Goal: Task Accomplishment & Management: Use online tool/utility

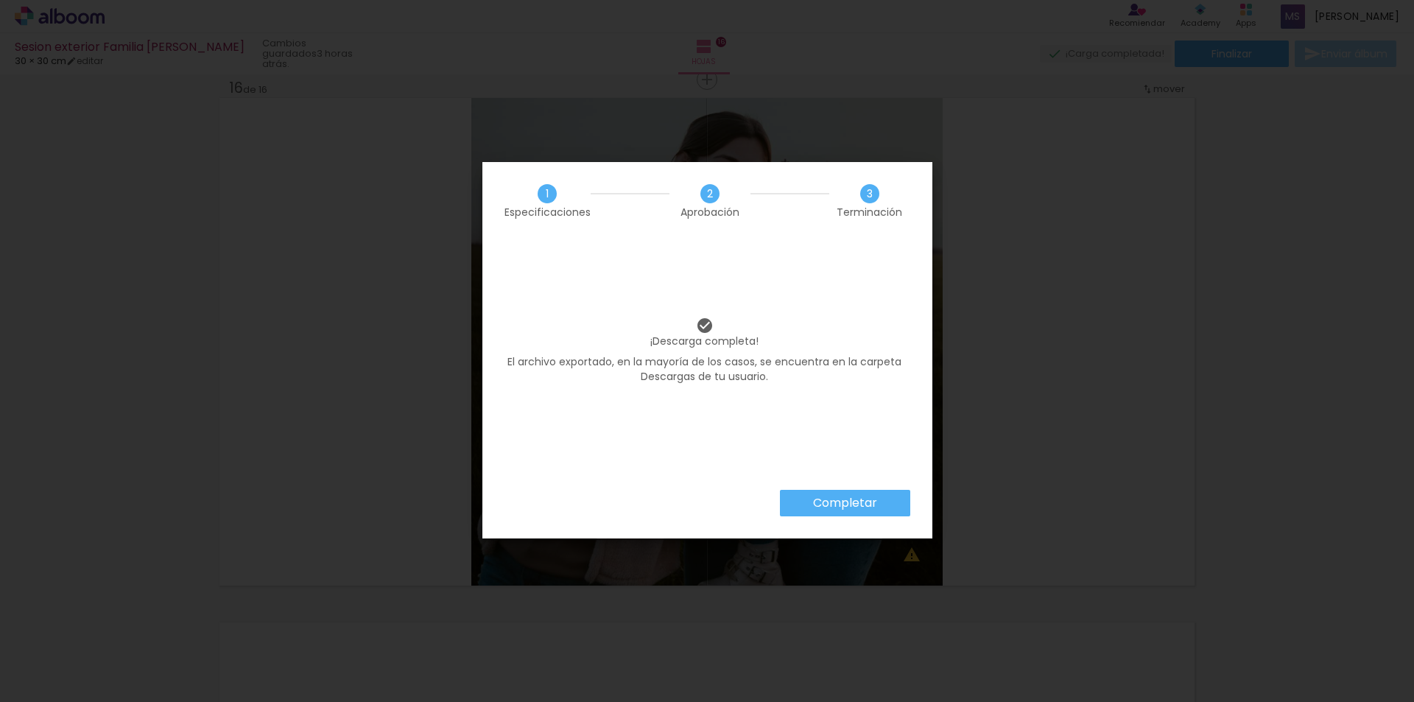
scroll to position [0, 1515]
click at [0, 0] on slot "Completar" at bounding box center [0, 0] width 0 height 0
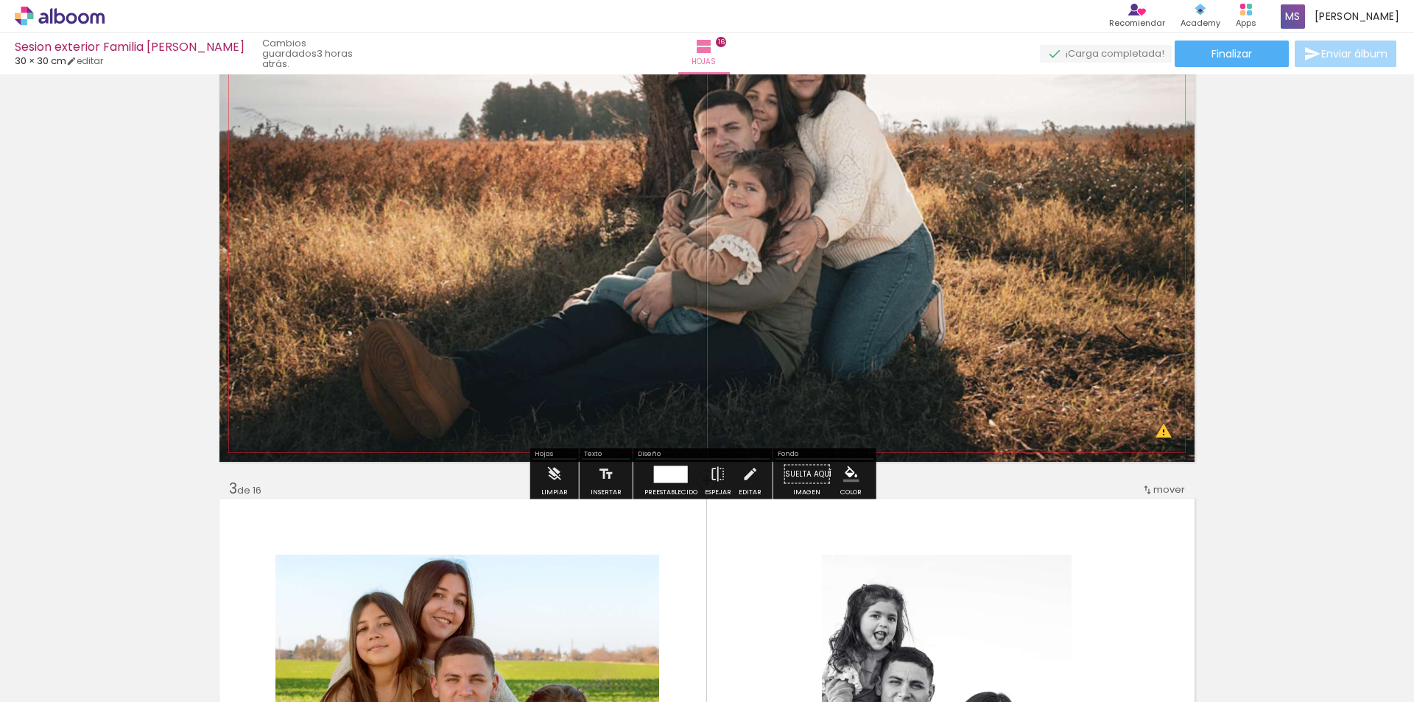
scroll to position [520, 0]
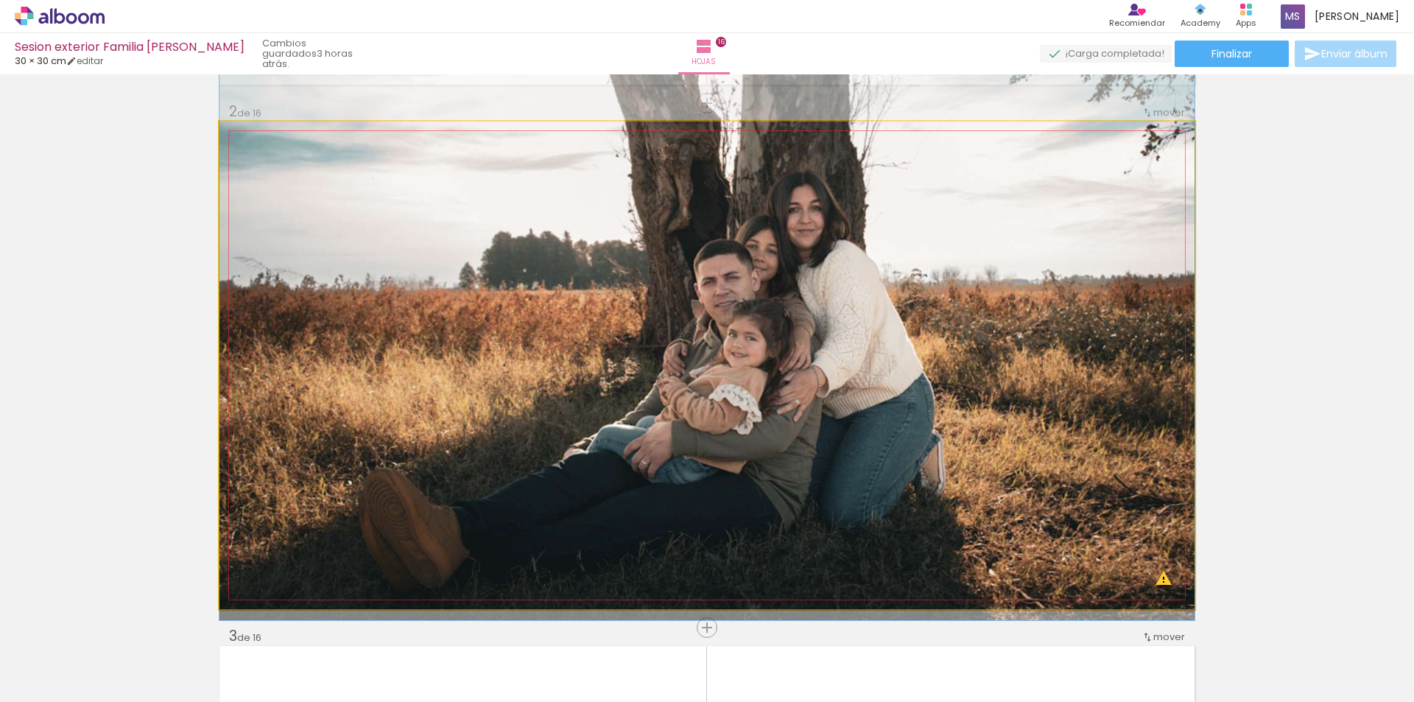
drag, startPoint x: 972, startPoint y: 437, endPoint x: 996, endPoint y: 440, distance: 23.7
click at [997, 438] on quentale-photo at bounding box center [706, 365] width 975 height 487
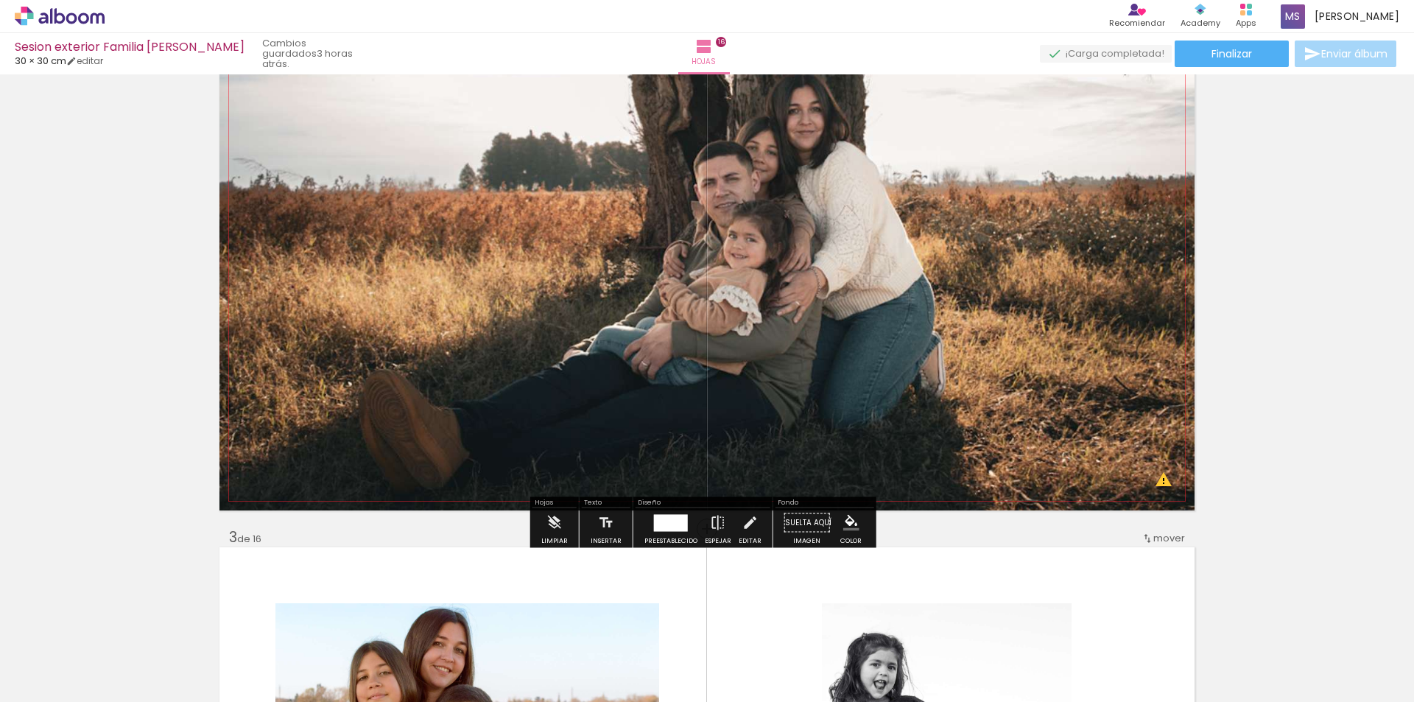
scroll to position [667, 0]
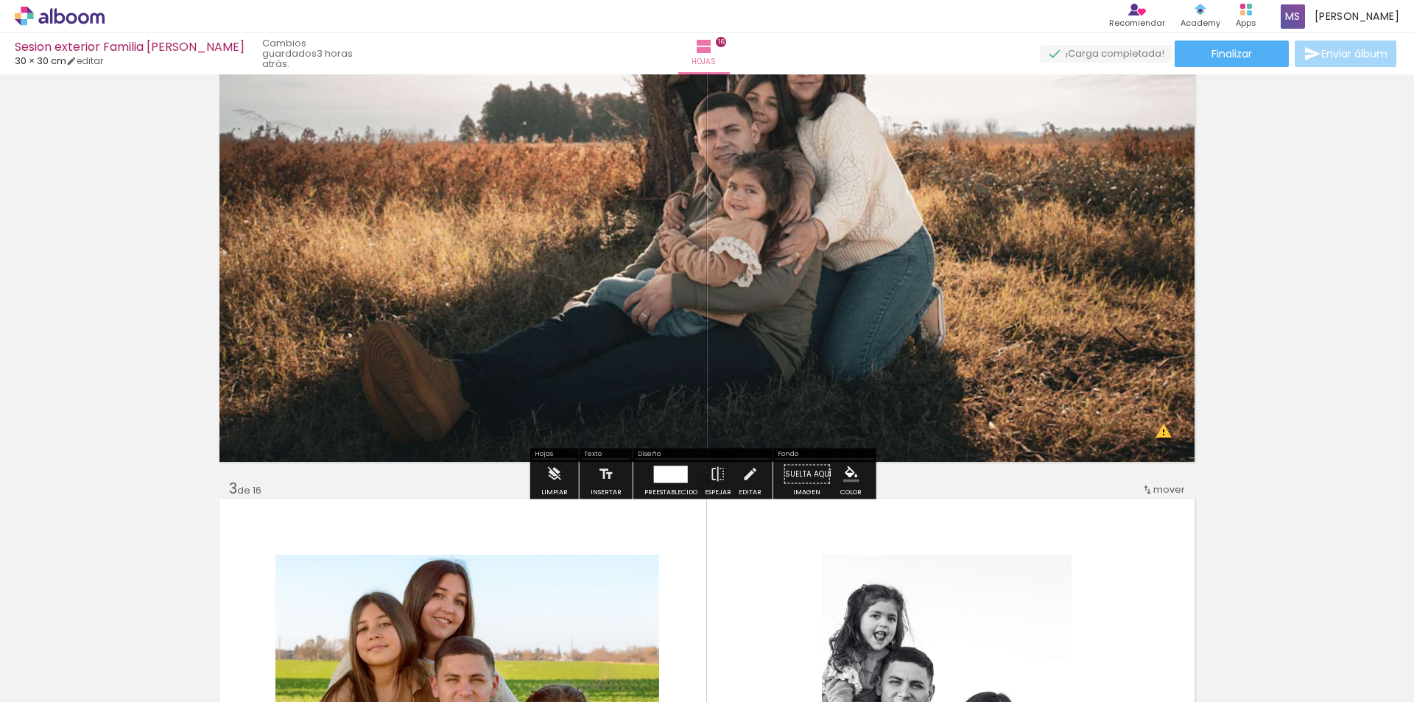
click at [655, 479] on div at bounding box center [671, 473] width 34 height 17
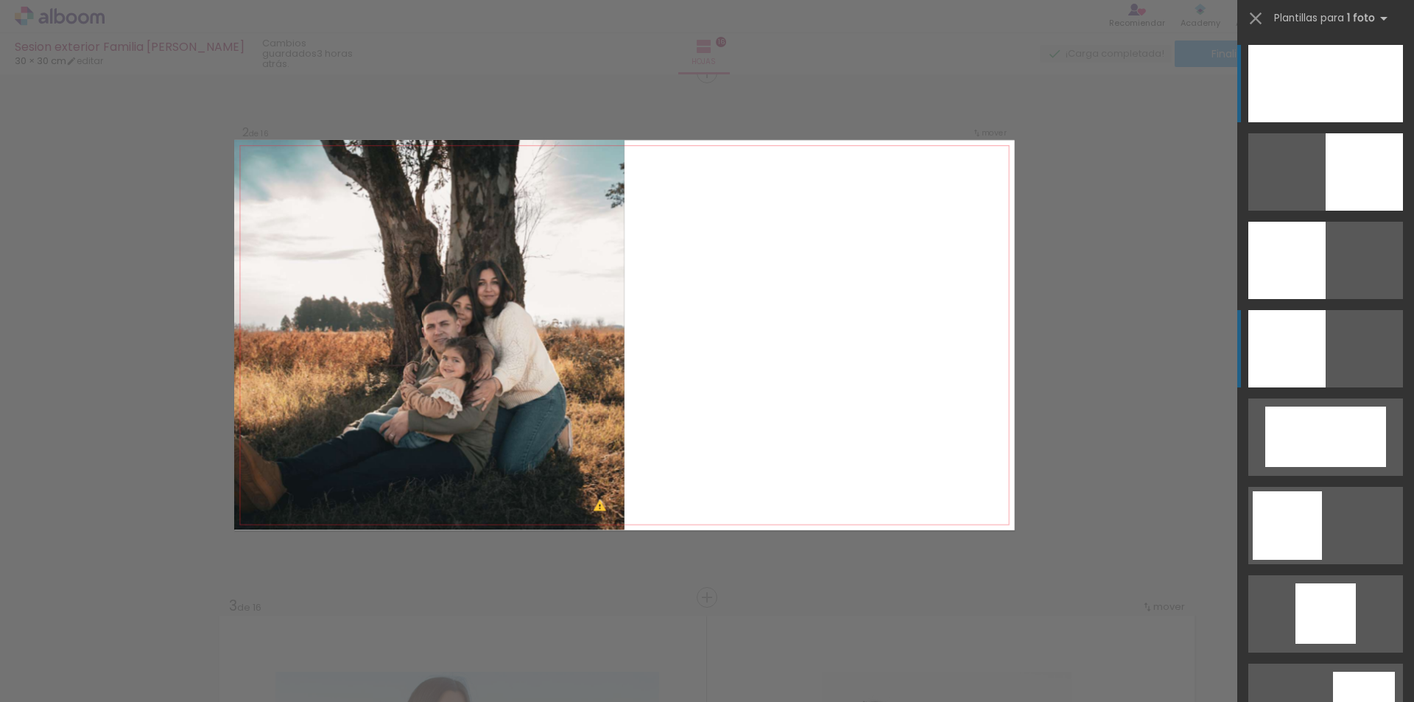
scroll to position [543, 0]
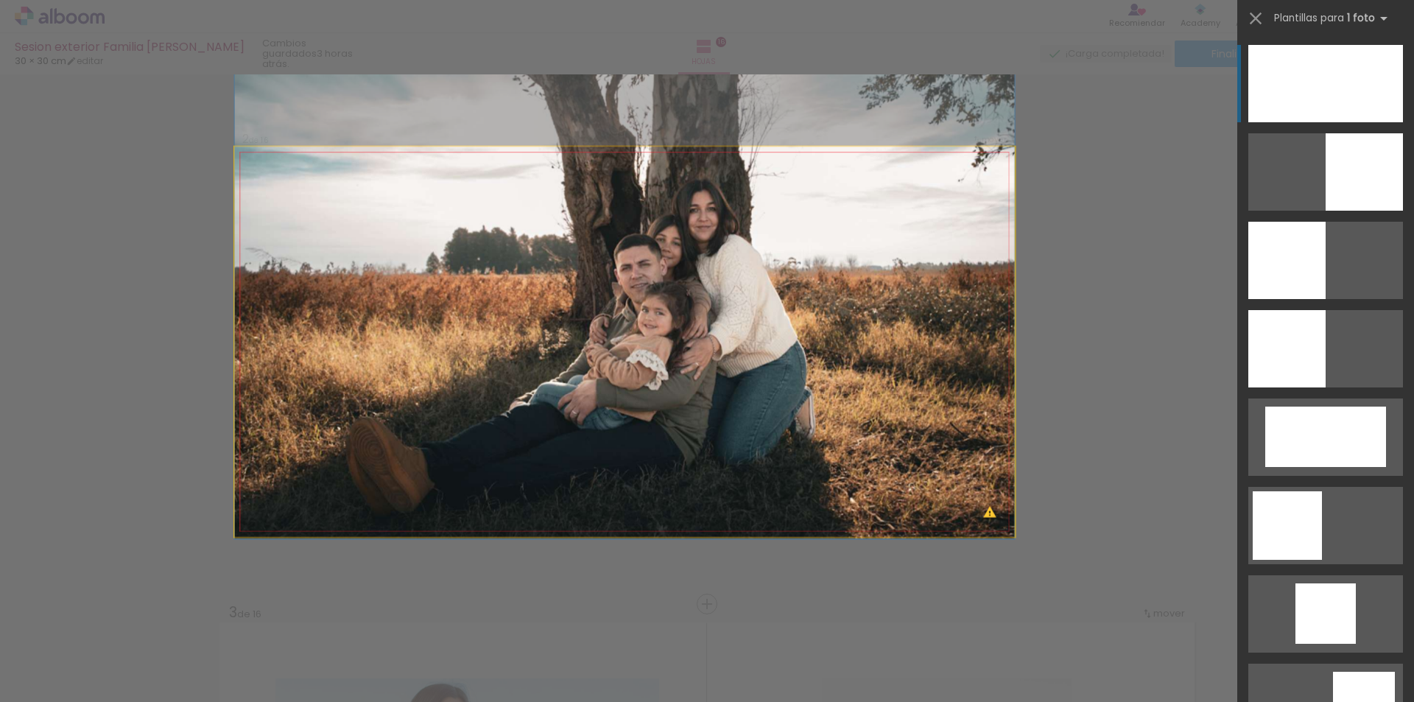
drag, startPoint x: 739, startPoint y: 284, endPoint x: 775, endPoint y: 261, distance: 43.3
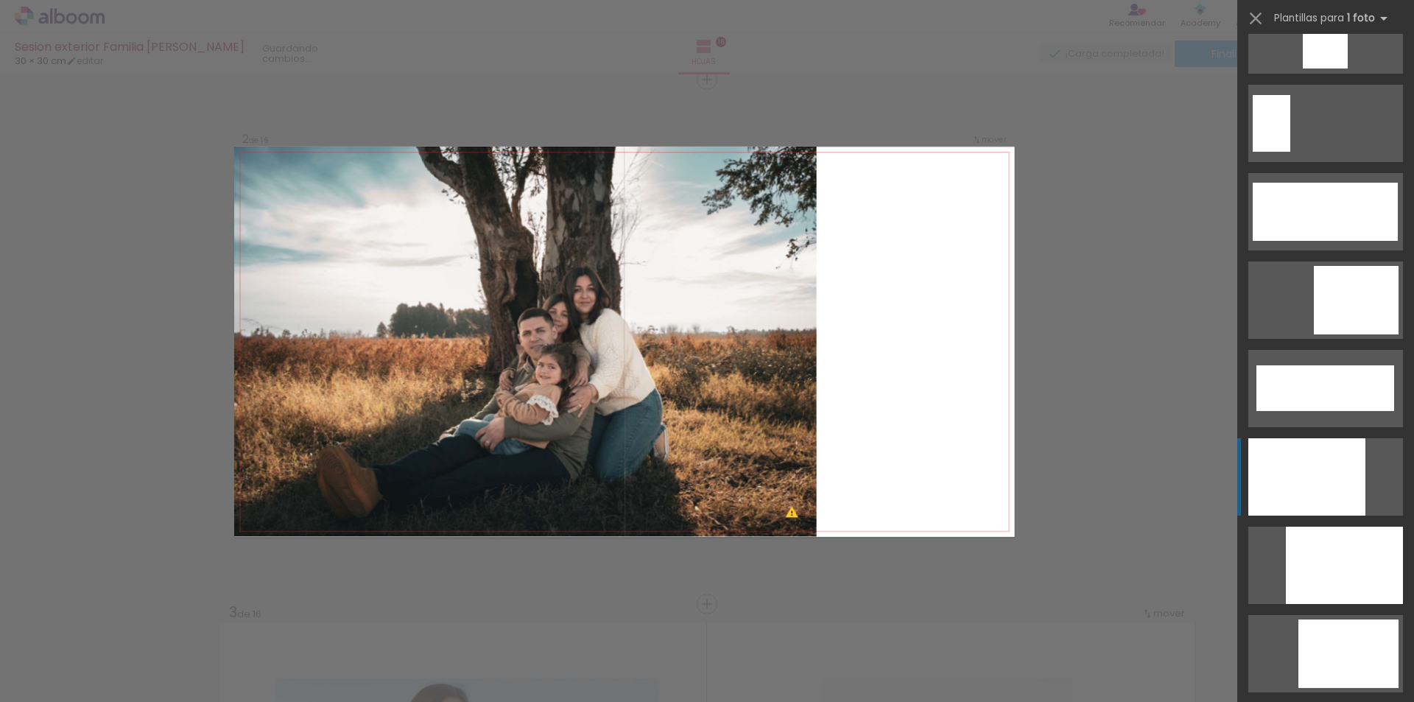
scroll to position [3564, 0]
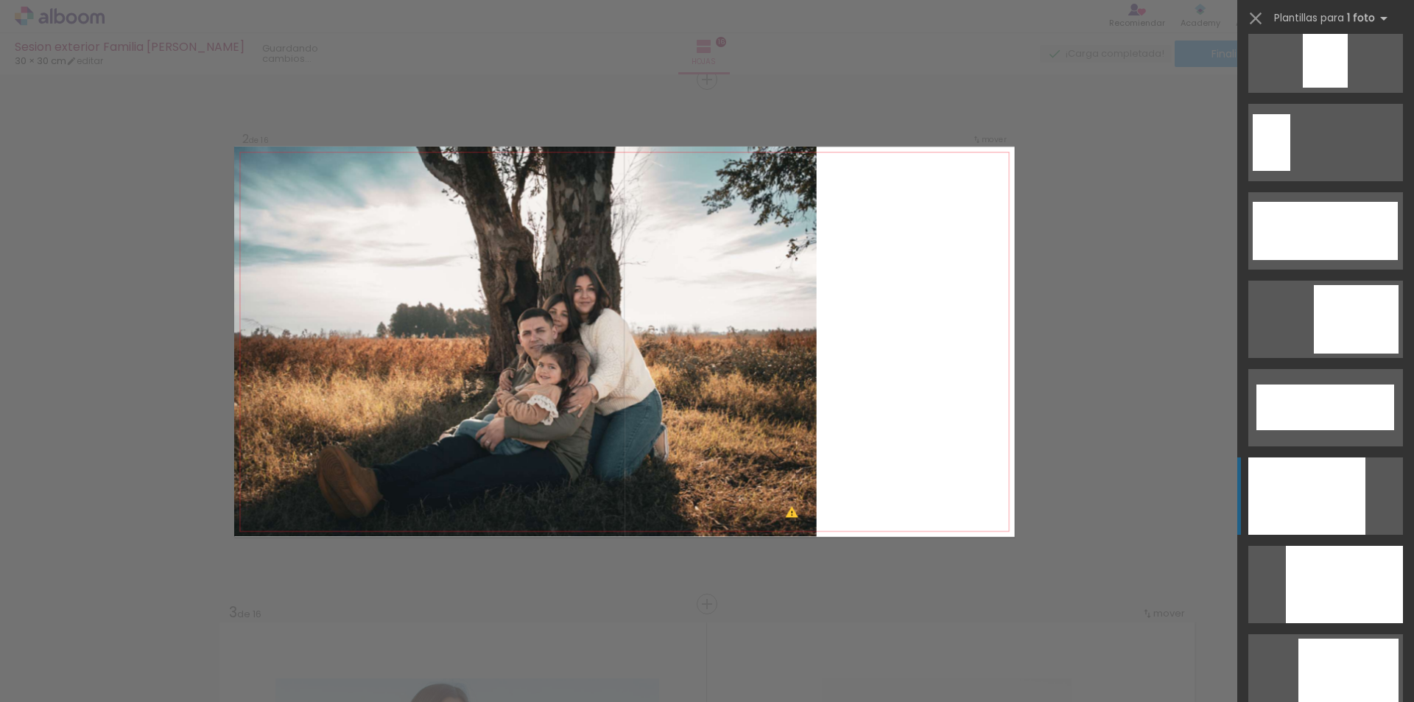
click at [1306, 484] on div at bounding box center [1306, 495] width 117 height 77
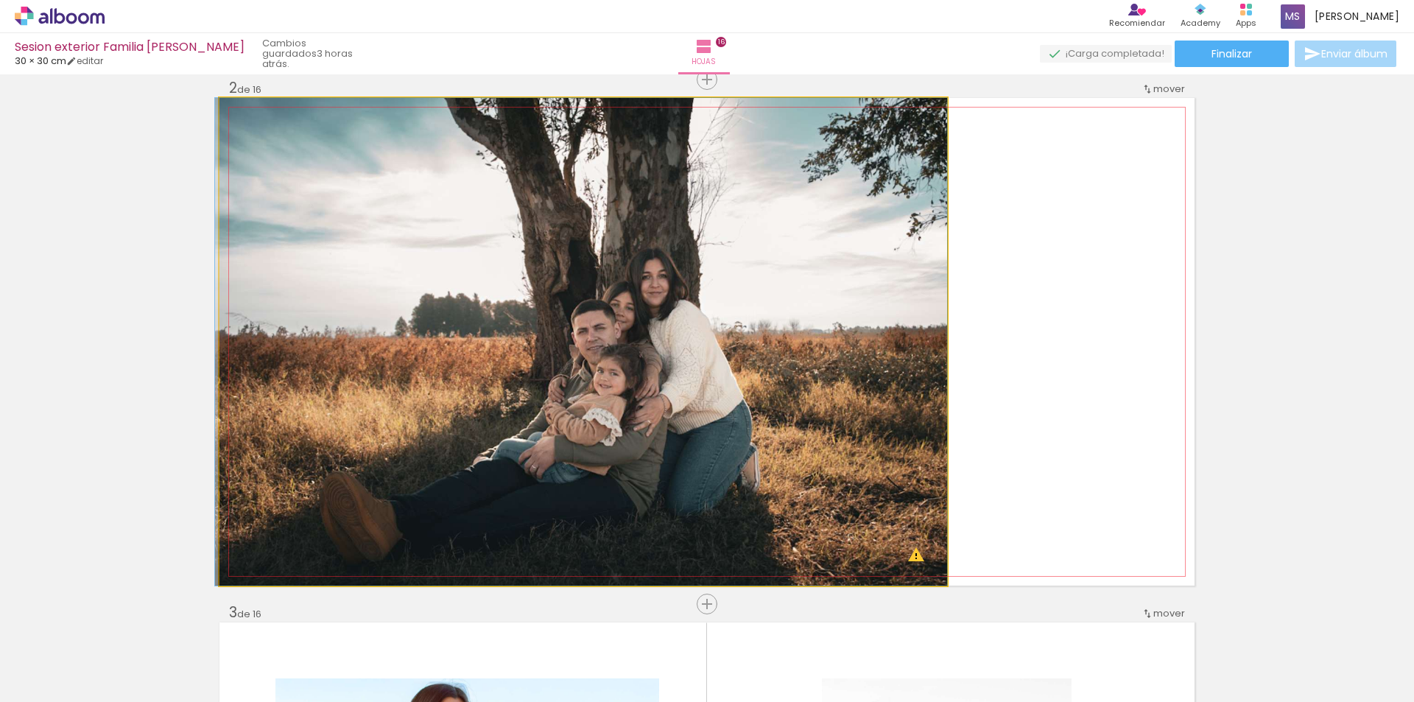
drag, startPoint x: 722, startPoint y: 239, endPoint x: 720, endPoint y: 225, distance: 13.4
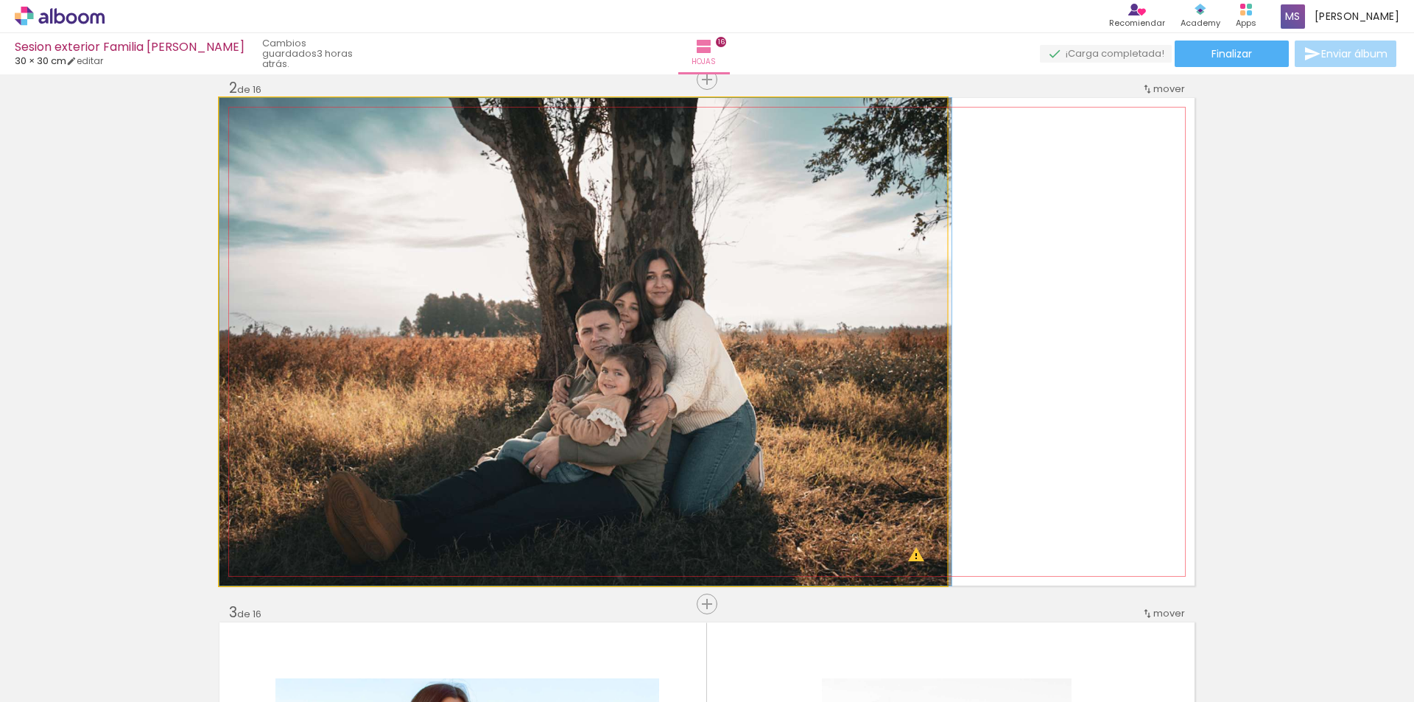
drag, startPoint x: 778, startPoint y: 414, endPoint x: 820, endPoint y: 413, distance: 42.0
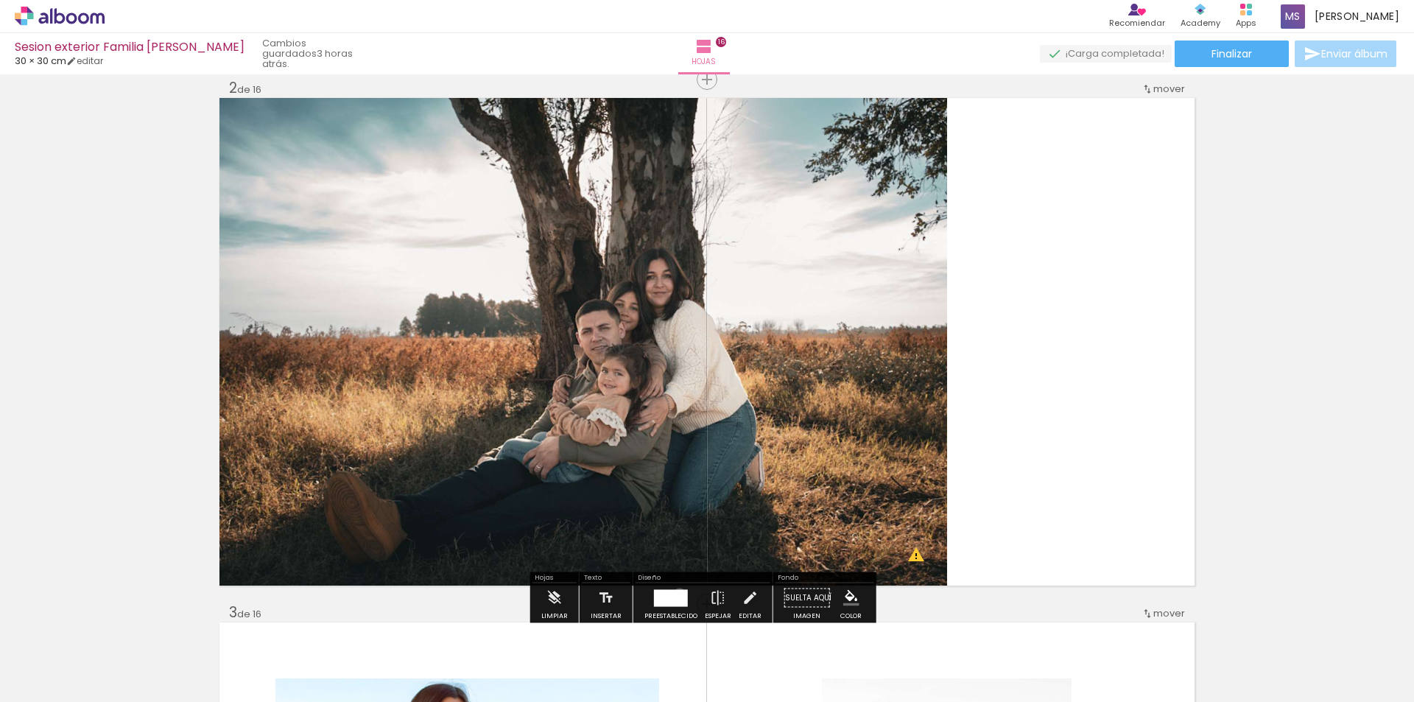
click at [676, 594] on div at bounding box center [671, 597] width 34 height 17
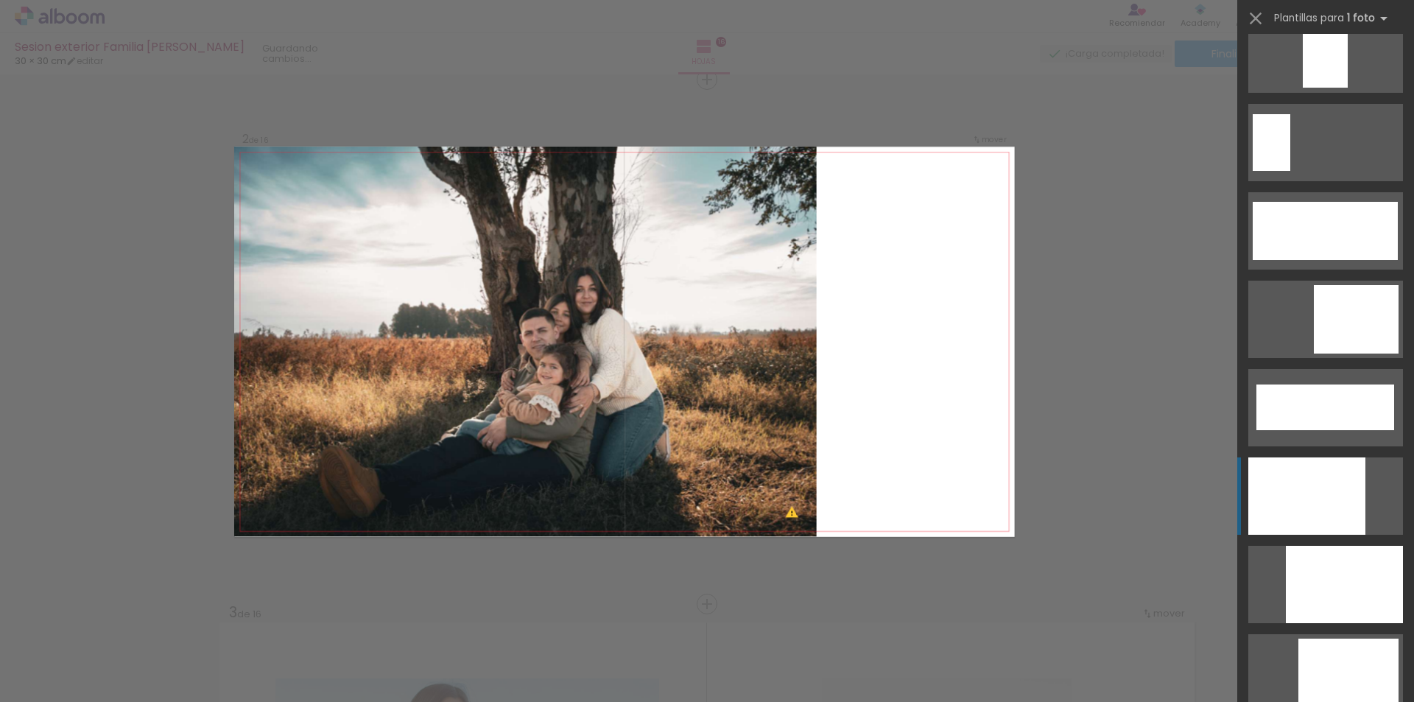
scroll to position [3976, 0]
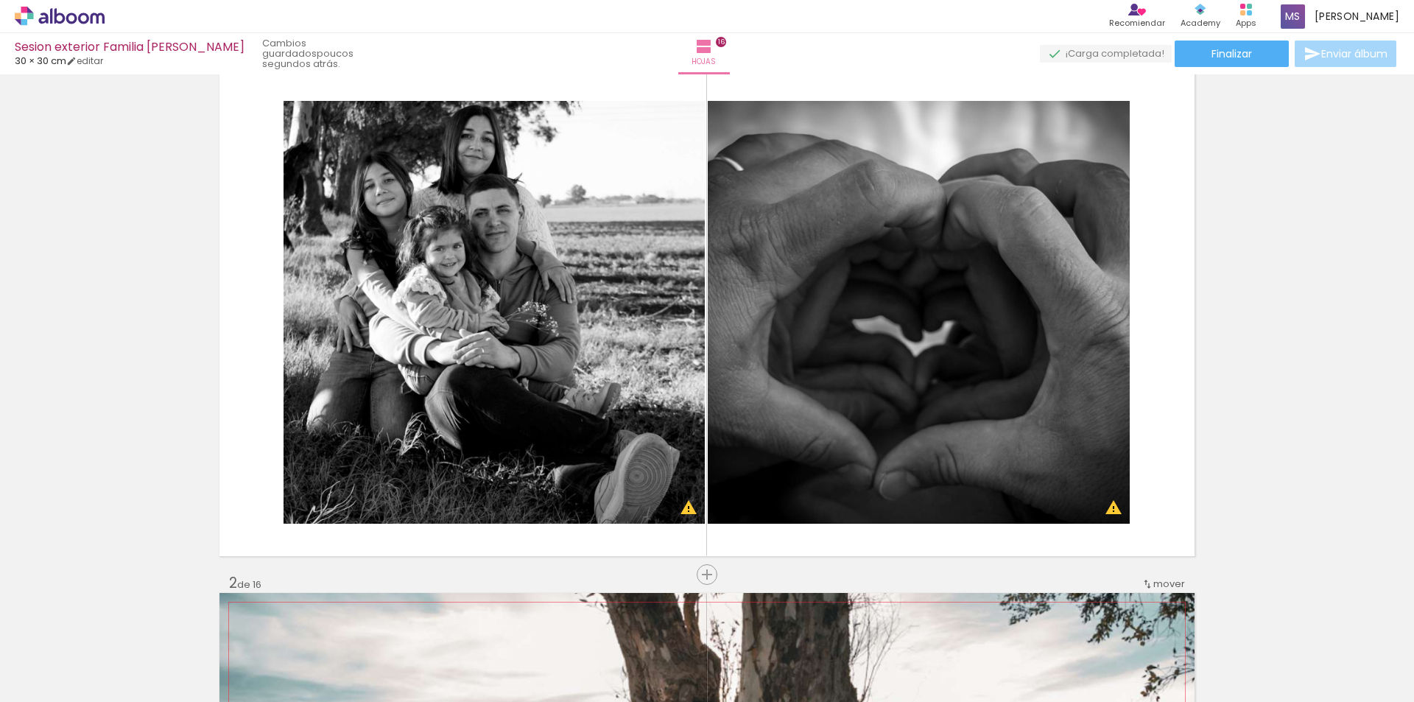
scroll to position [0, 0]
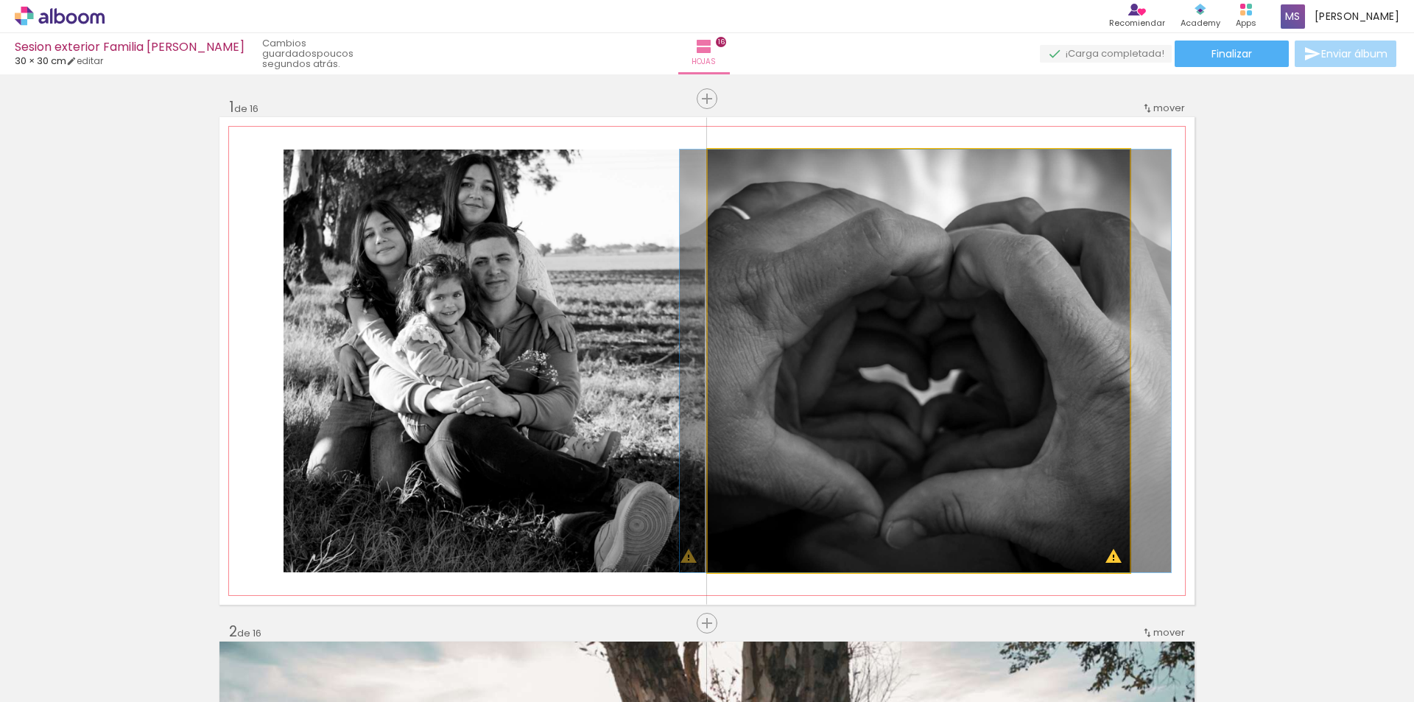
drag, startPoint x: 895, startPoint y: 359, endPoint x: 908, endPoint y: 359, distance: 13.3
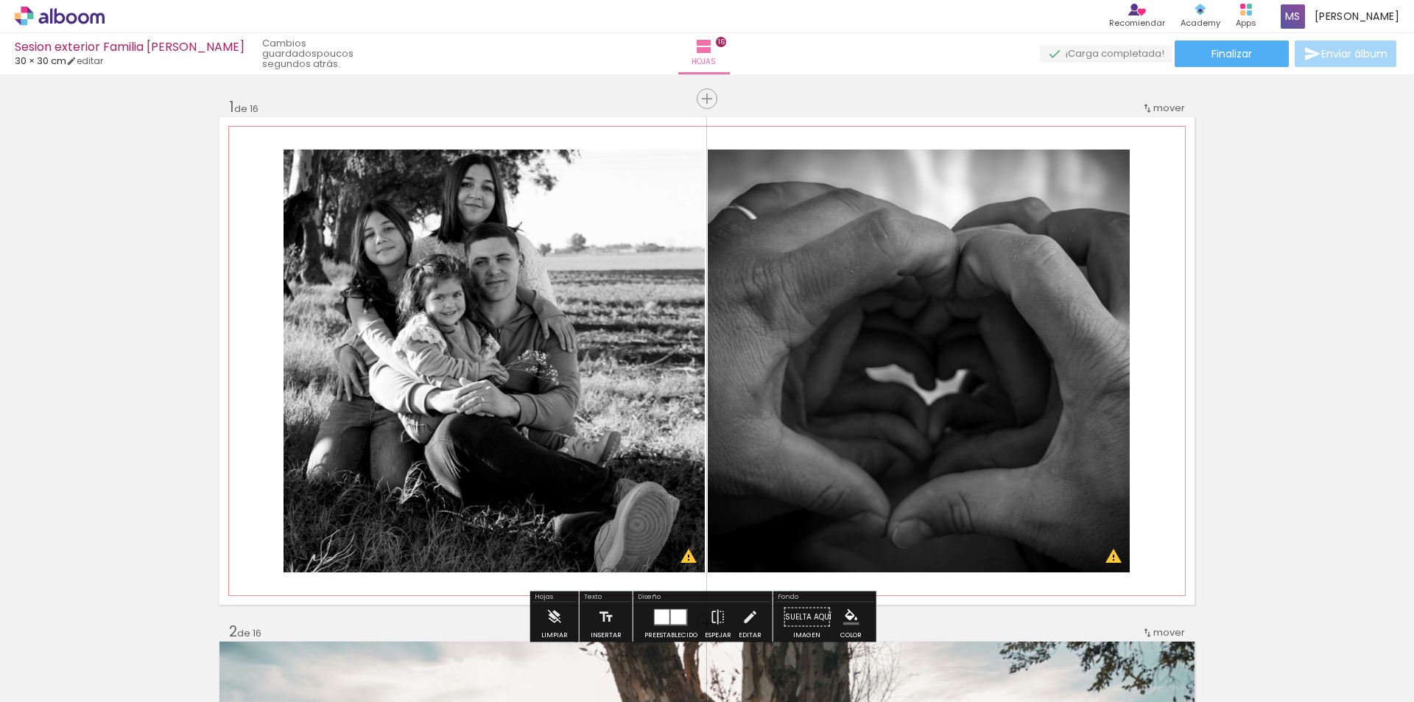
click at [913, 360] on quentale-photo at bounding box center [919, 360] width 422 height 423
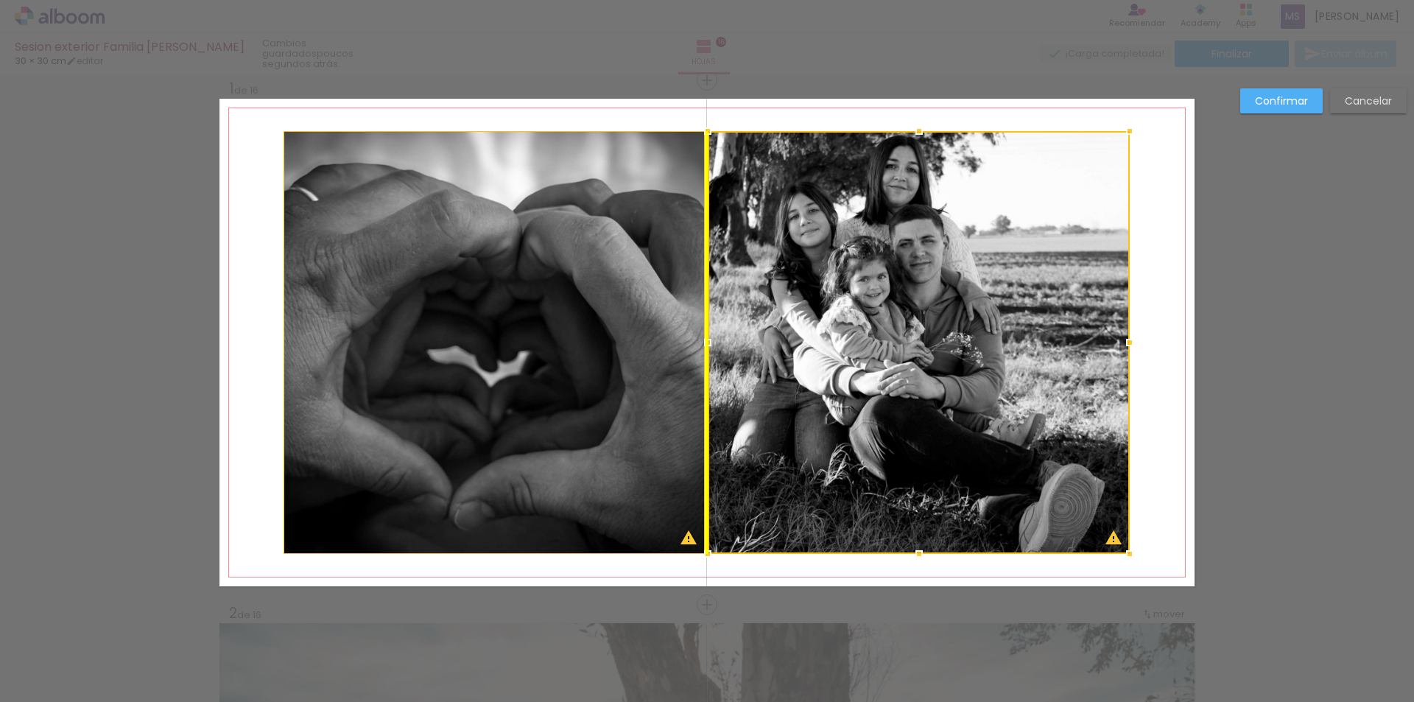
scroll to position [19, 0]
click at [916, 360] on div at bounding box center [919, 341] width 422 height 423
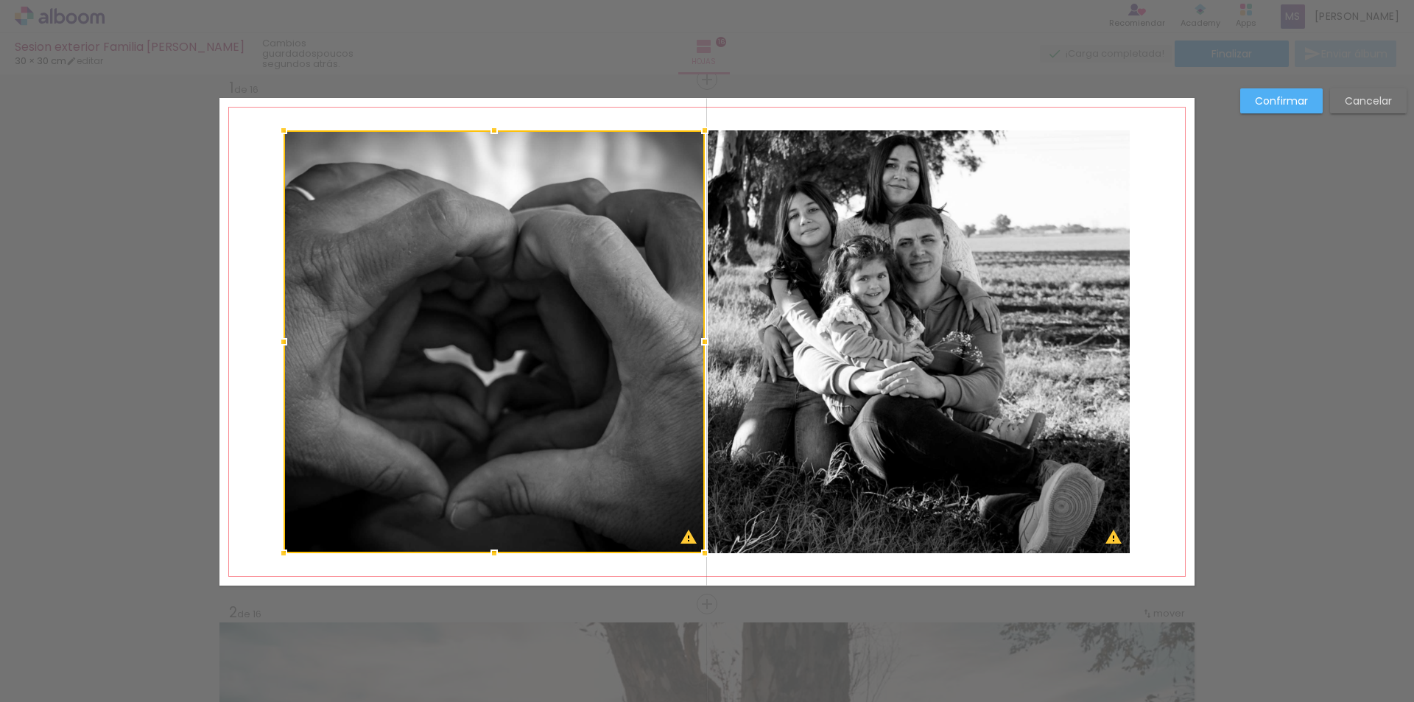
click at [1345, 111] on paper-button "Cancelar" at bounding box center [1368, 100] width 77 height 25
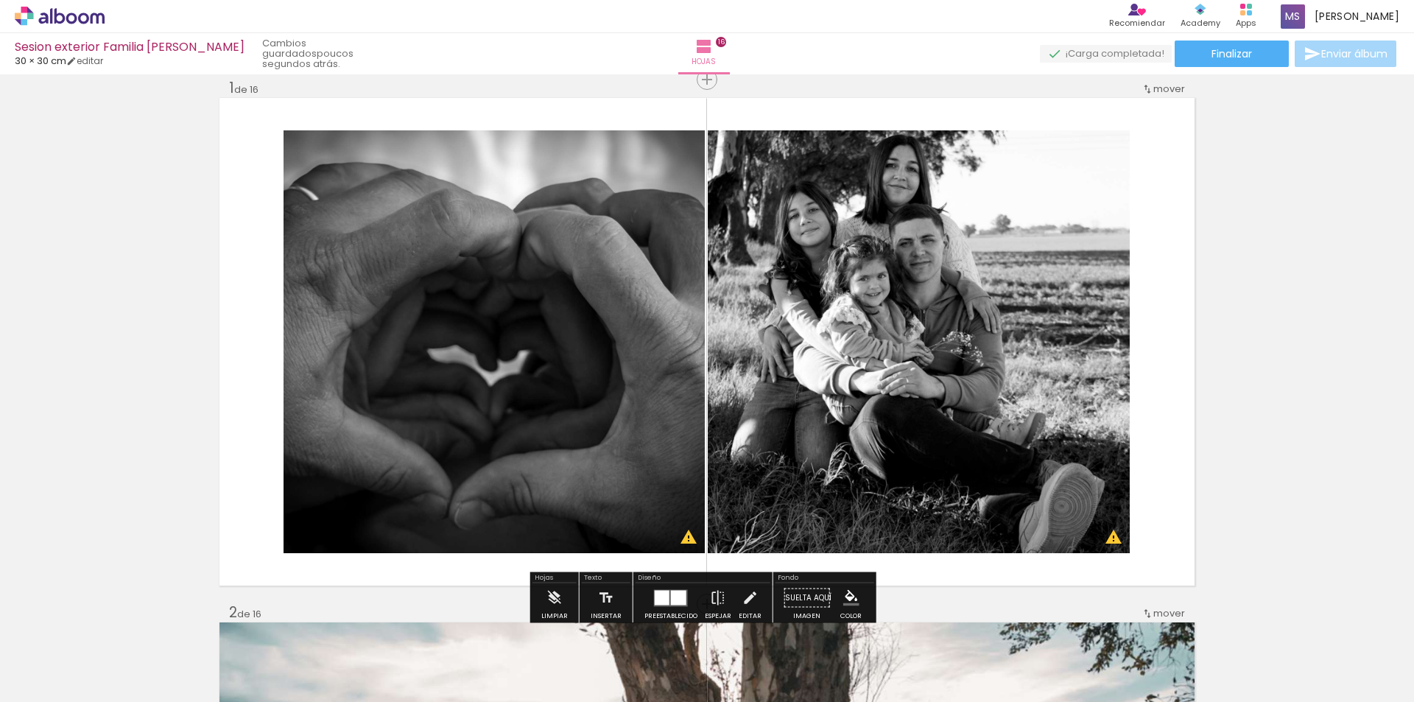
click at [673, 596] on div at bounding box center [678, 597] width 15 height 15
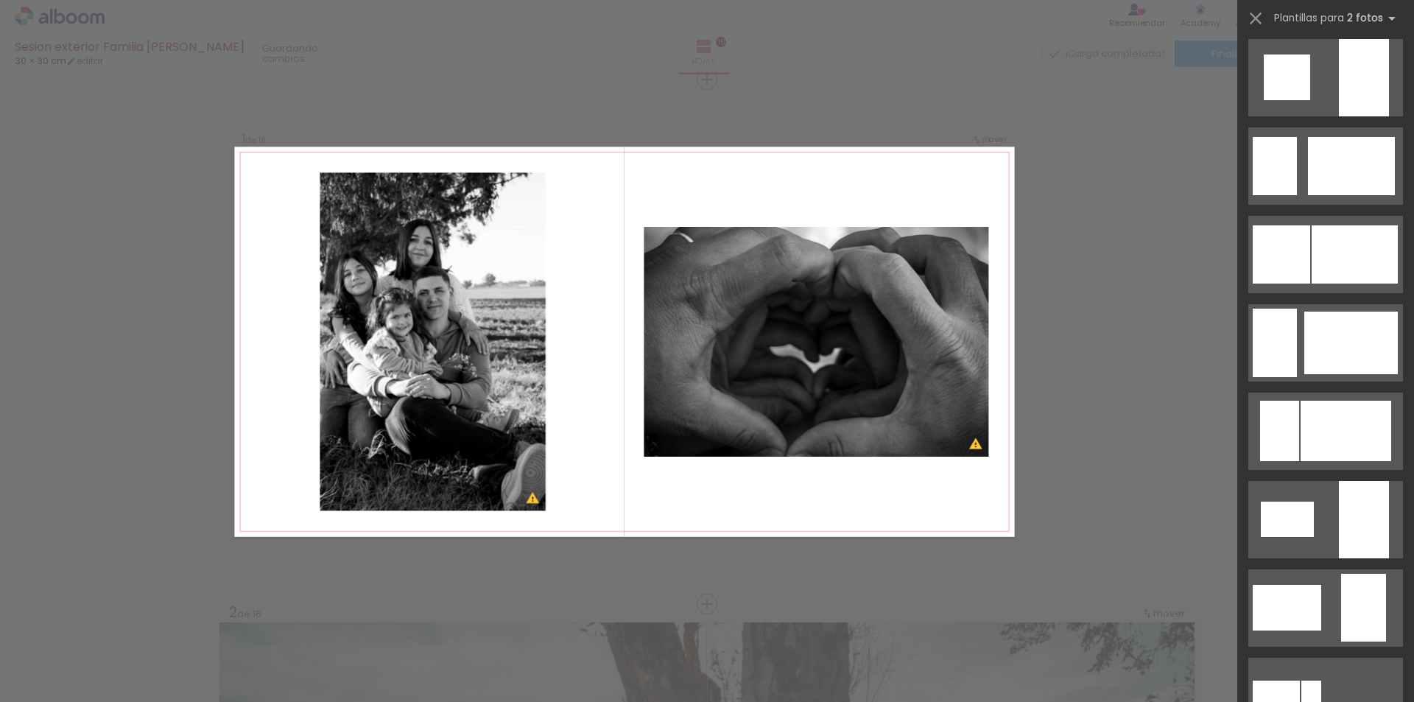
scroll to position [1178, 0]
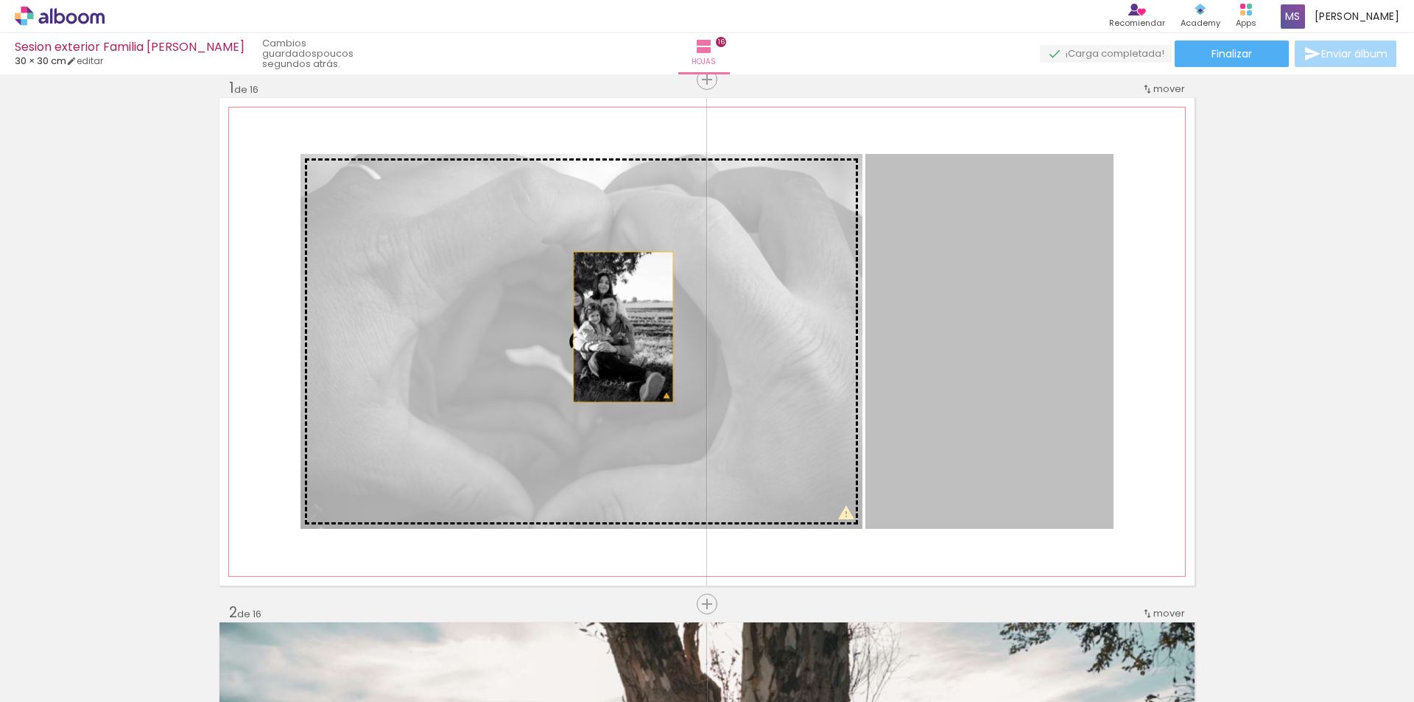
drag, startPoint x: 1080, startPoint y: 340, endPoint x: 613, endPoint y: 326, distance: 467.1
click at [0, 0] on slot at bounding box center [0, 0] width 0 height 0
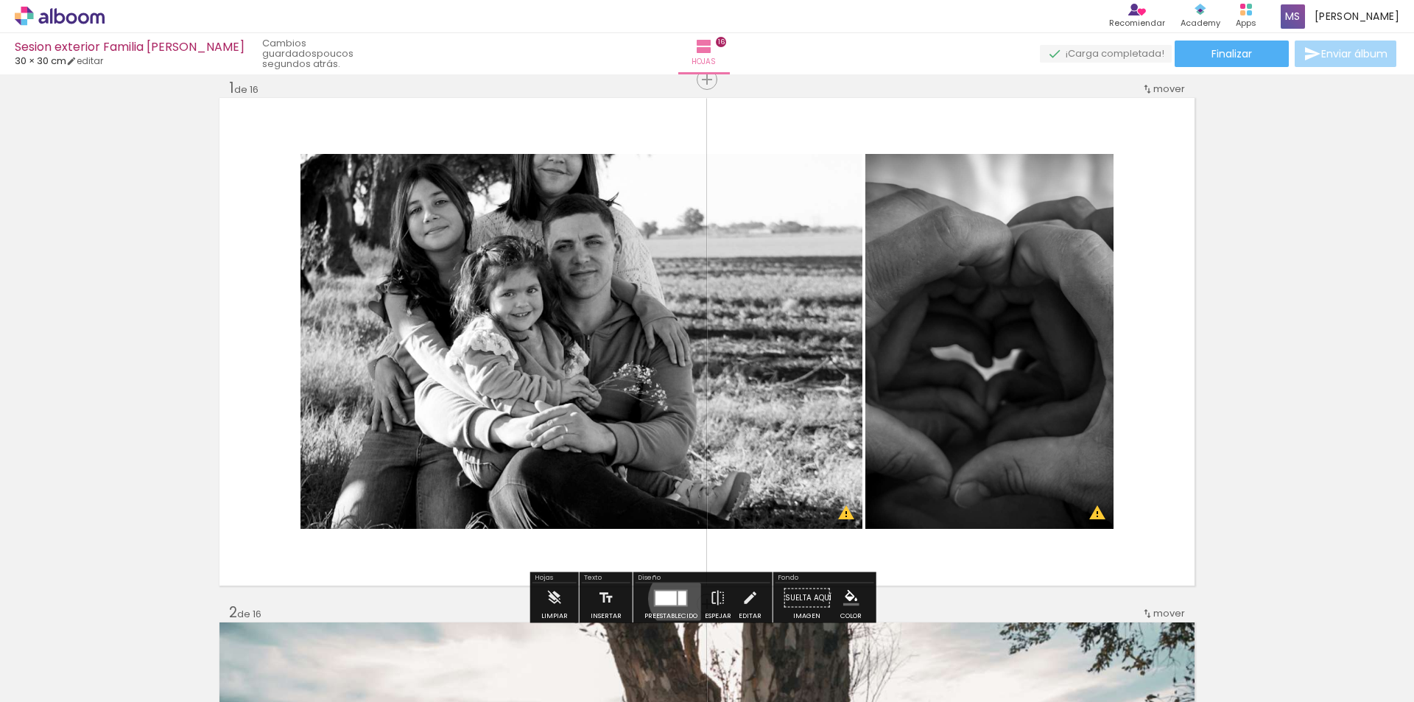
click at [678, 599] on div at bounding box center [682, 598] width 8 height 14
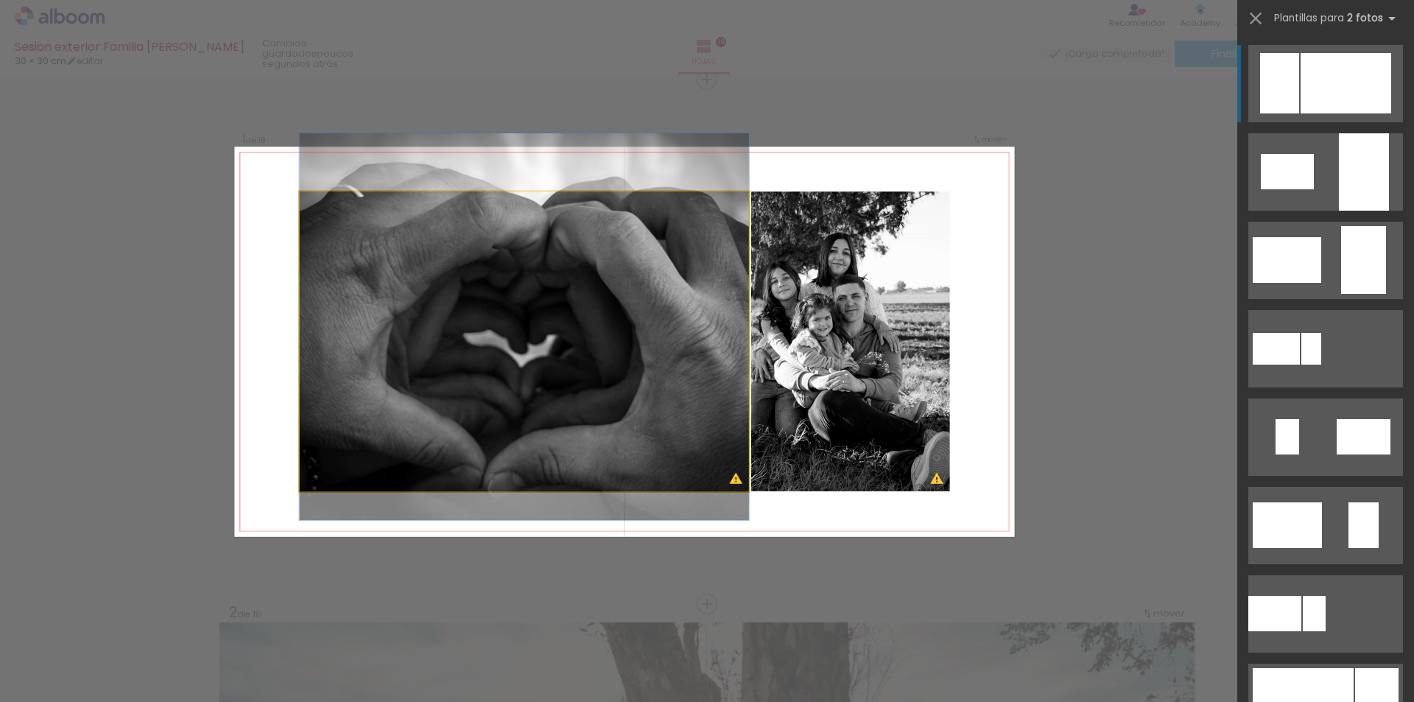
drag, startPoint x: 490, startPoint y: 398, endPoint x: 493, endPoint y: 380, distance: 18.8
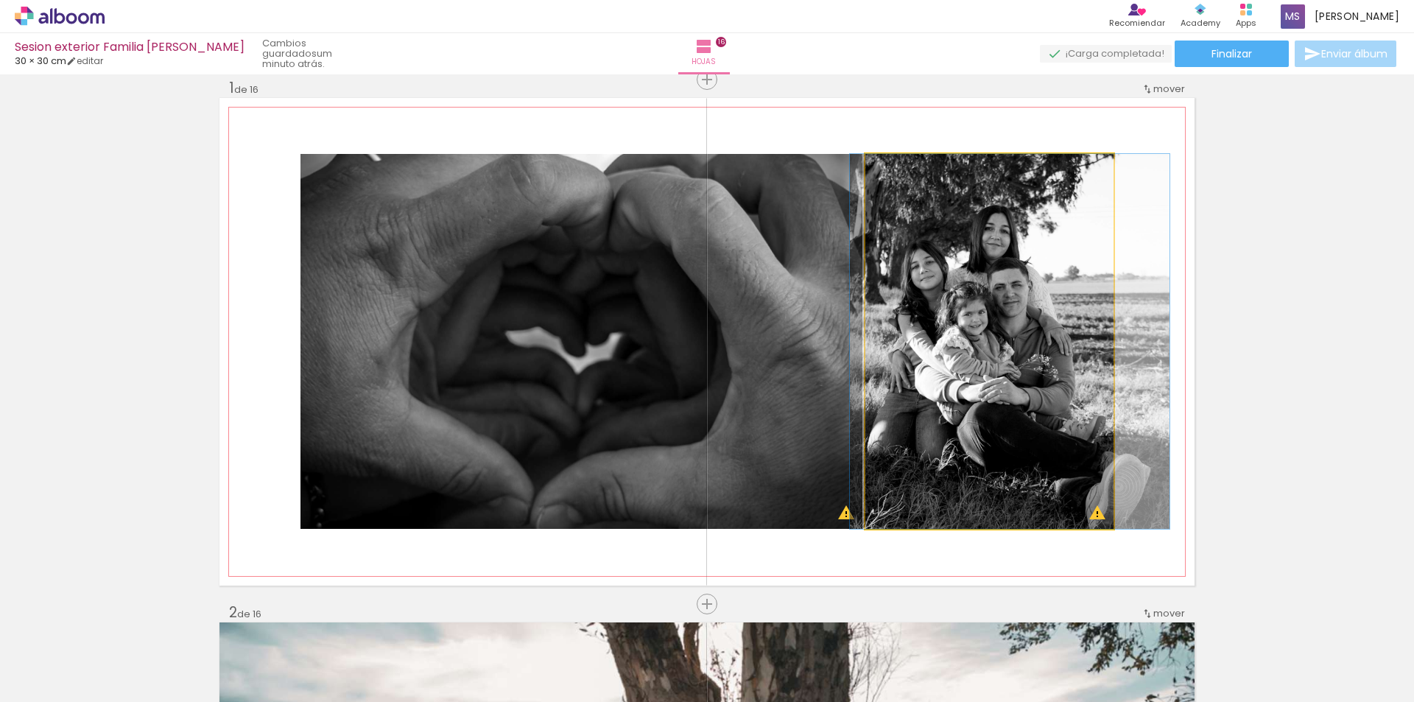
drag, startPoint x: 985, startPoint y: 365, endPoint x: 1005, endPoint y: 362, distance: 20.8
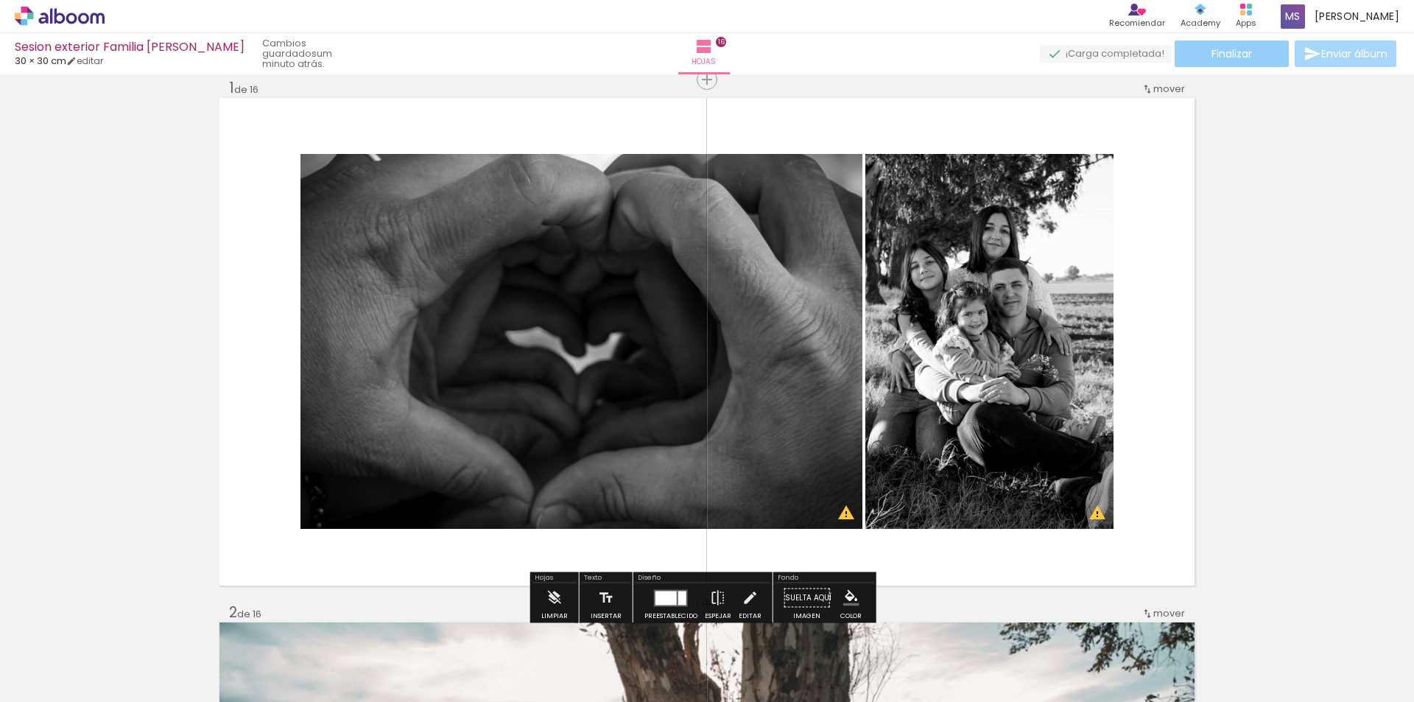
click at [1230, 55] on span "Finalizar" at bounding box center [1231, 54] width 41 height 10
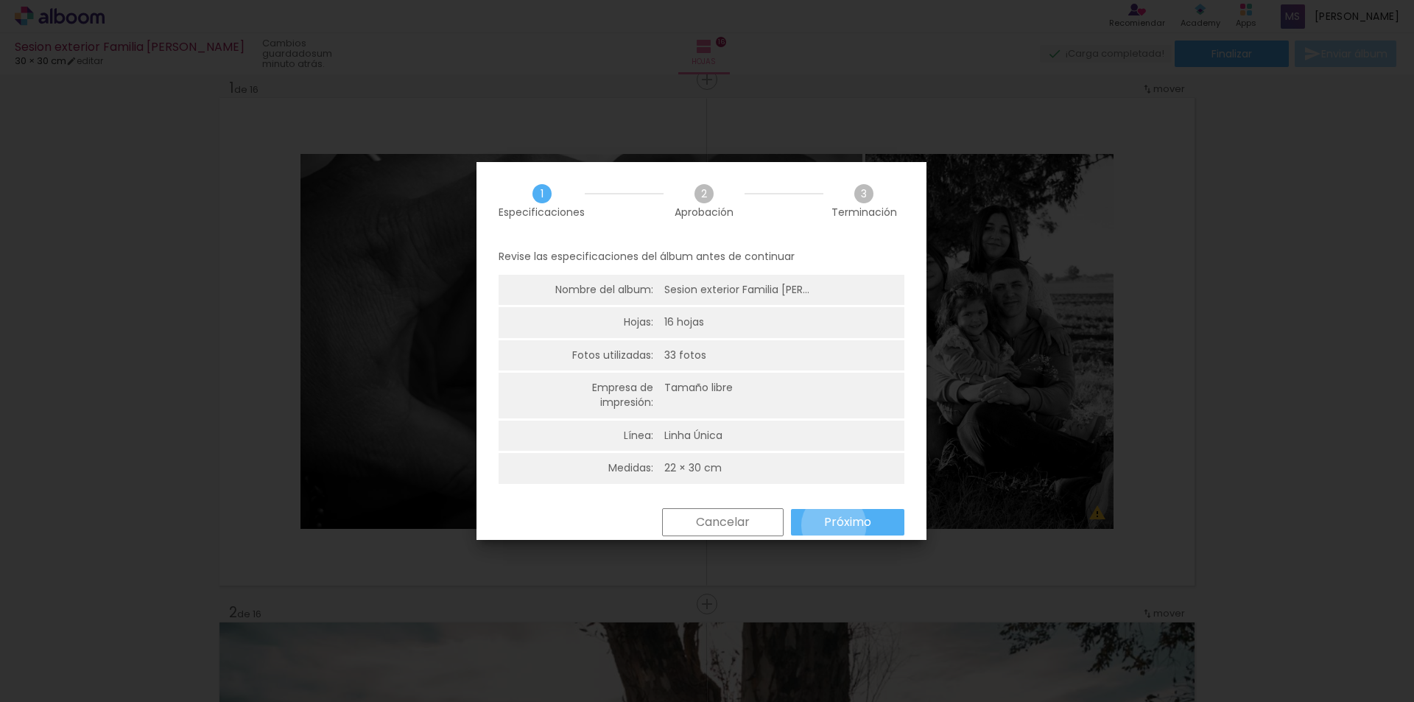
click at [0, 0] on slot "Próximo" at bounding box center [0, 0] width 0 height 0
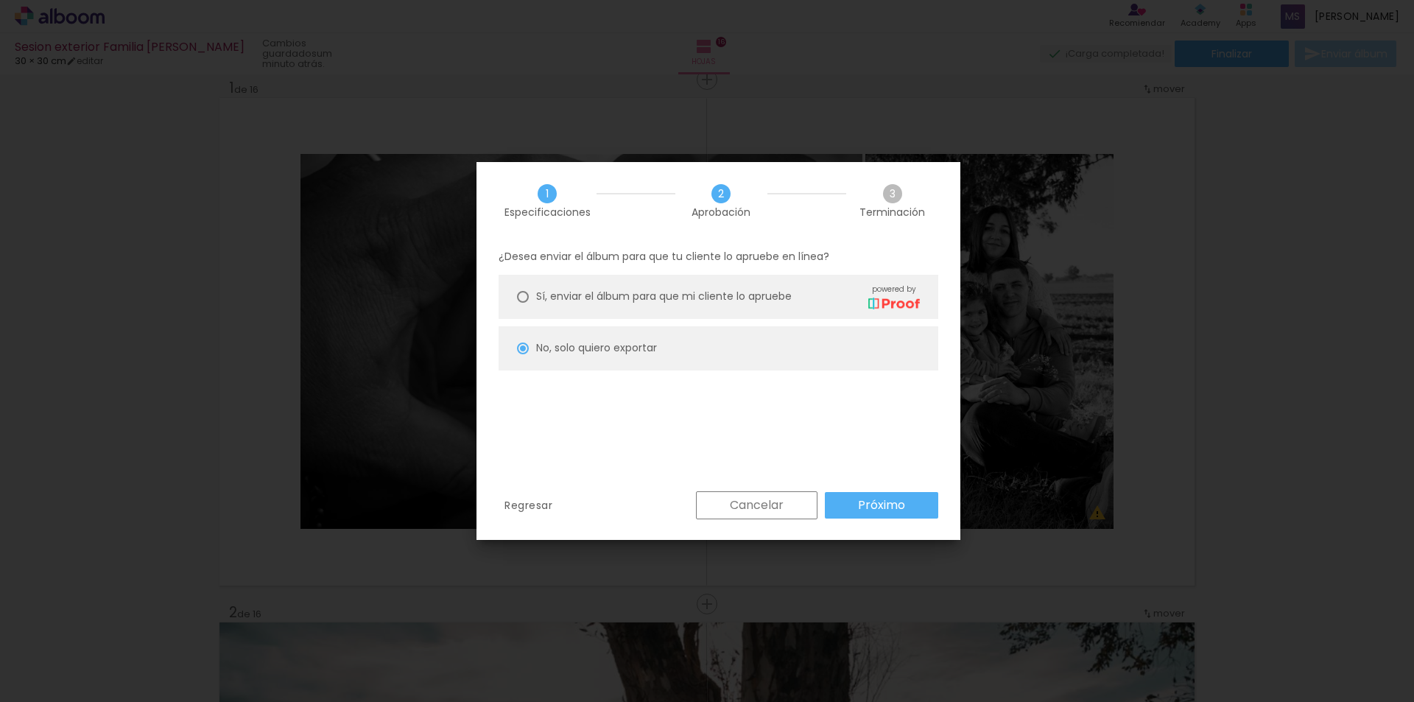
click at [0, 0] on slot "Próximo" at bounding box center [0, 0] width 0 height 0
type input "Alta, 300 DPI"
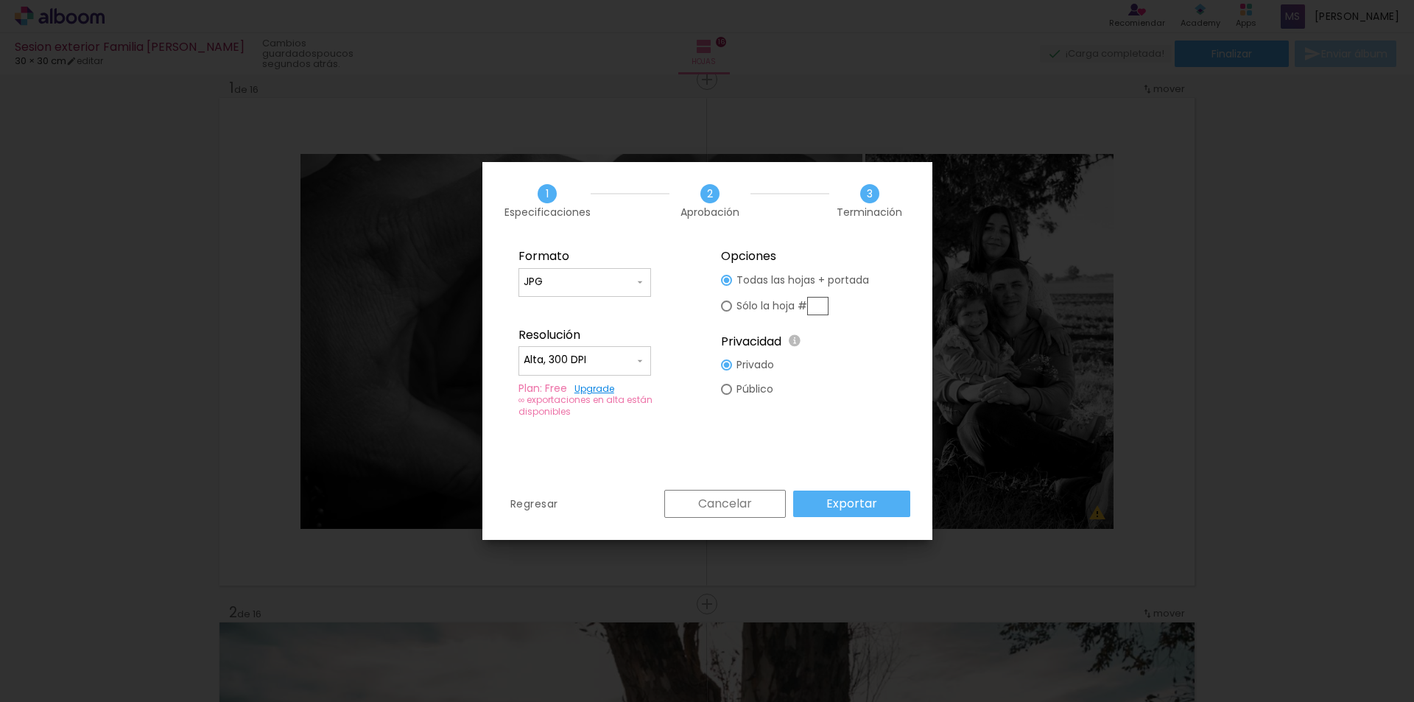
click at [887, 504] on paper-button "Exportar" at bounding box center [851, 503] width 117 height 27
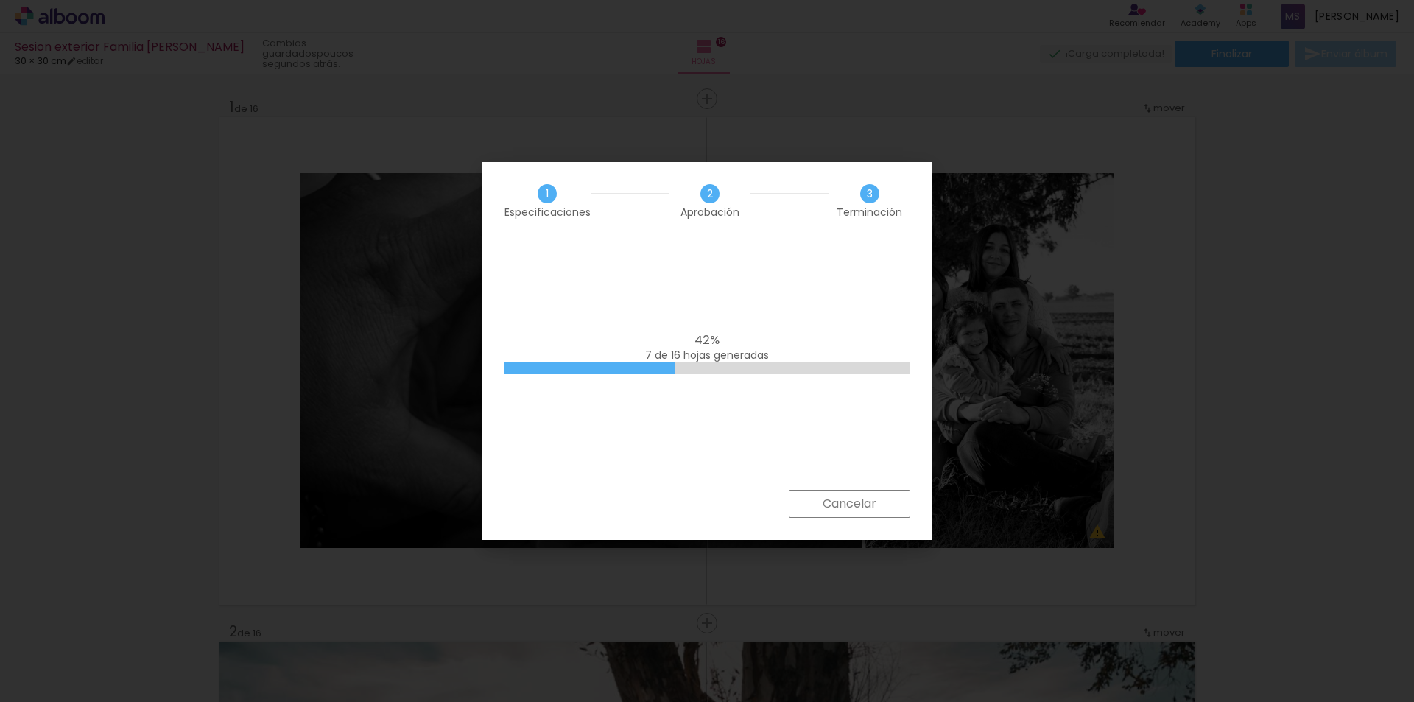
scroll to position [0, 1515]
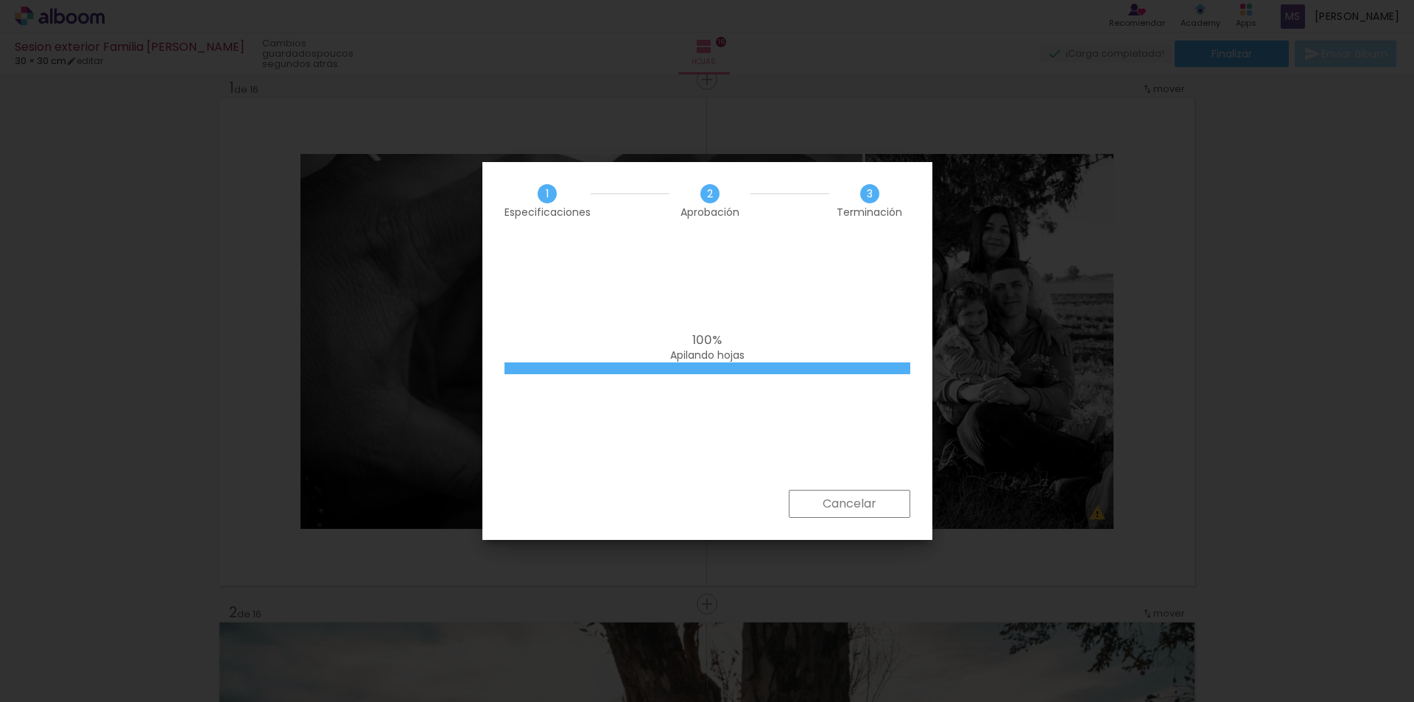
click at [858, 362] on div at bounding box center [707, 368] width 406 height 12
click at [858, 353] on div "100% Apilando hojas" at bounding box center [707, 347] width 406 height 29
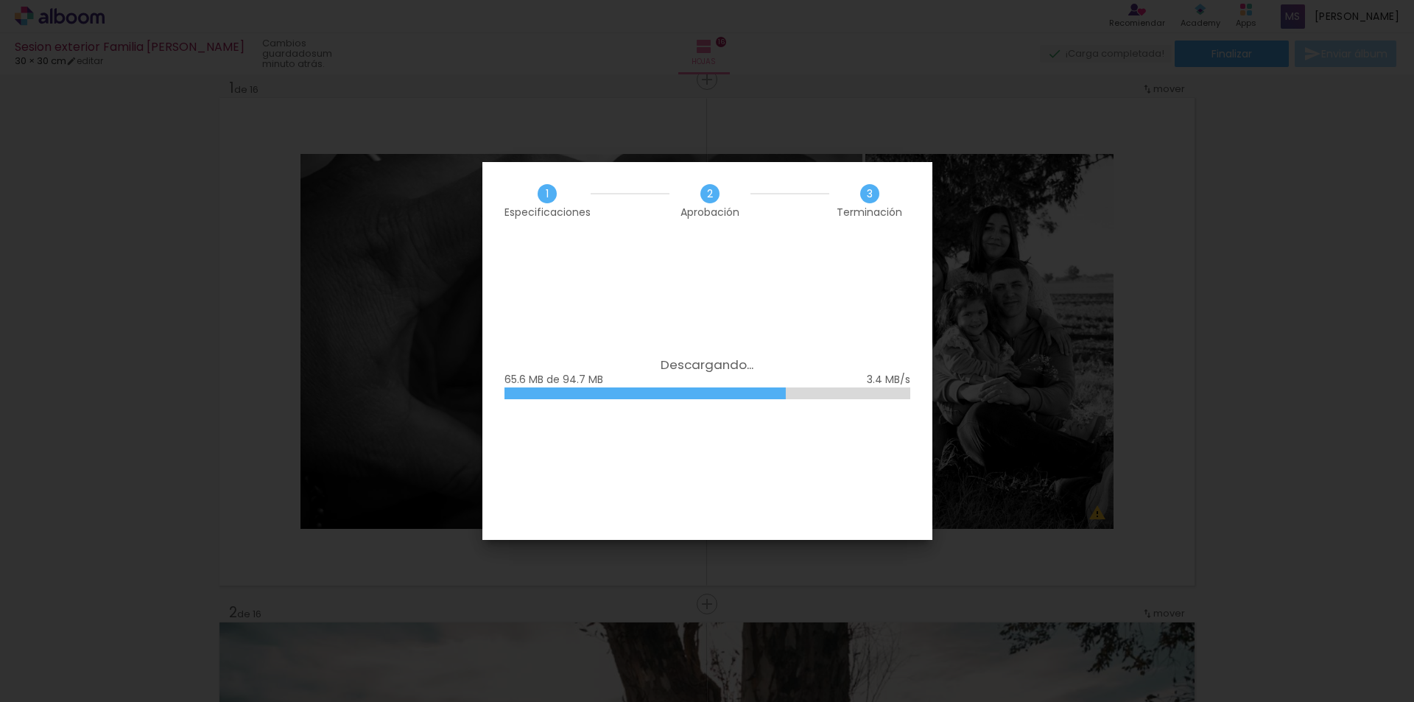
scroll to position [0, 1515]
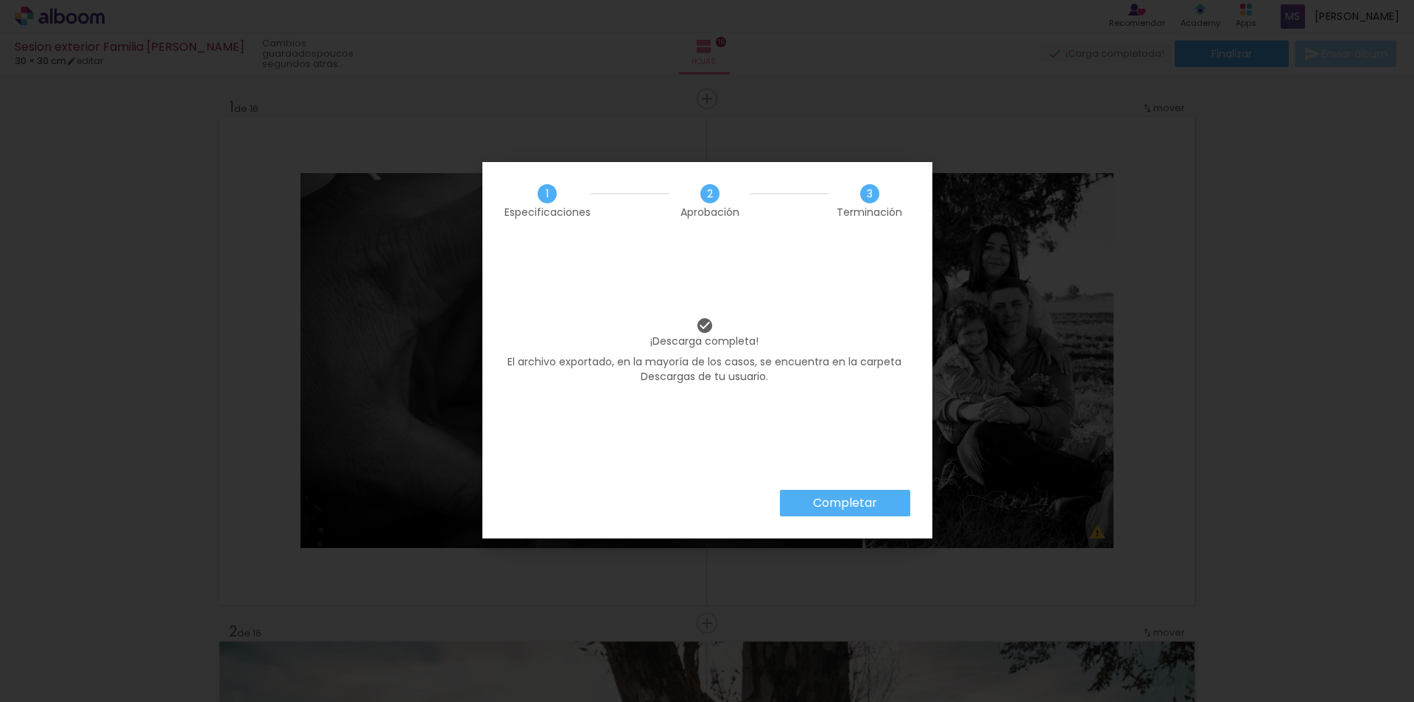
click at [896, 512] on paper-button "Completar" at bounding box center [845, 503] width 130 height 27
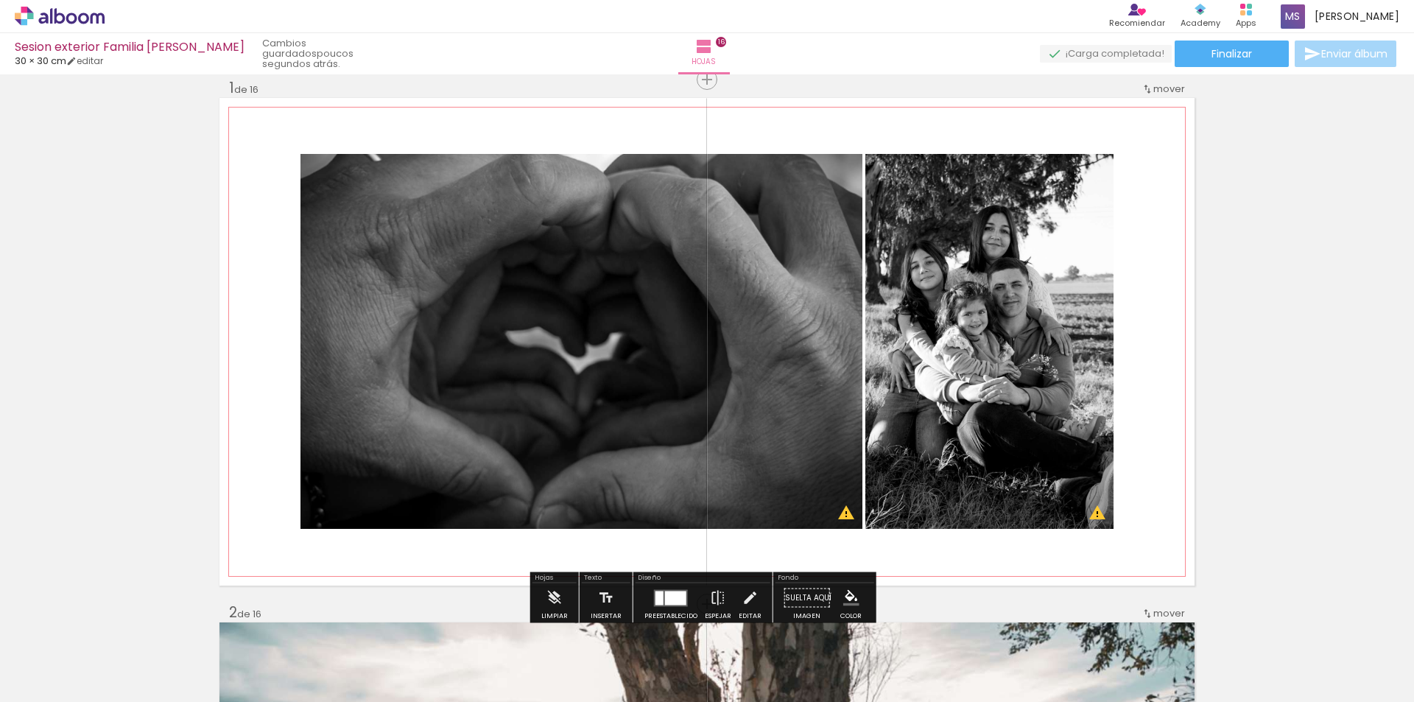
scroll to position [0, 1515]
click at [94, 18] on icon at bounding box center [60, 16] width 90 height 19
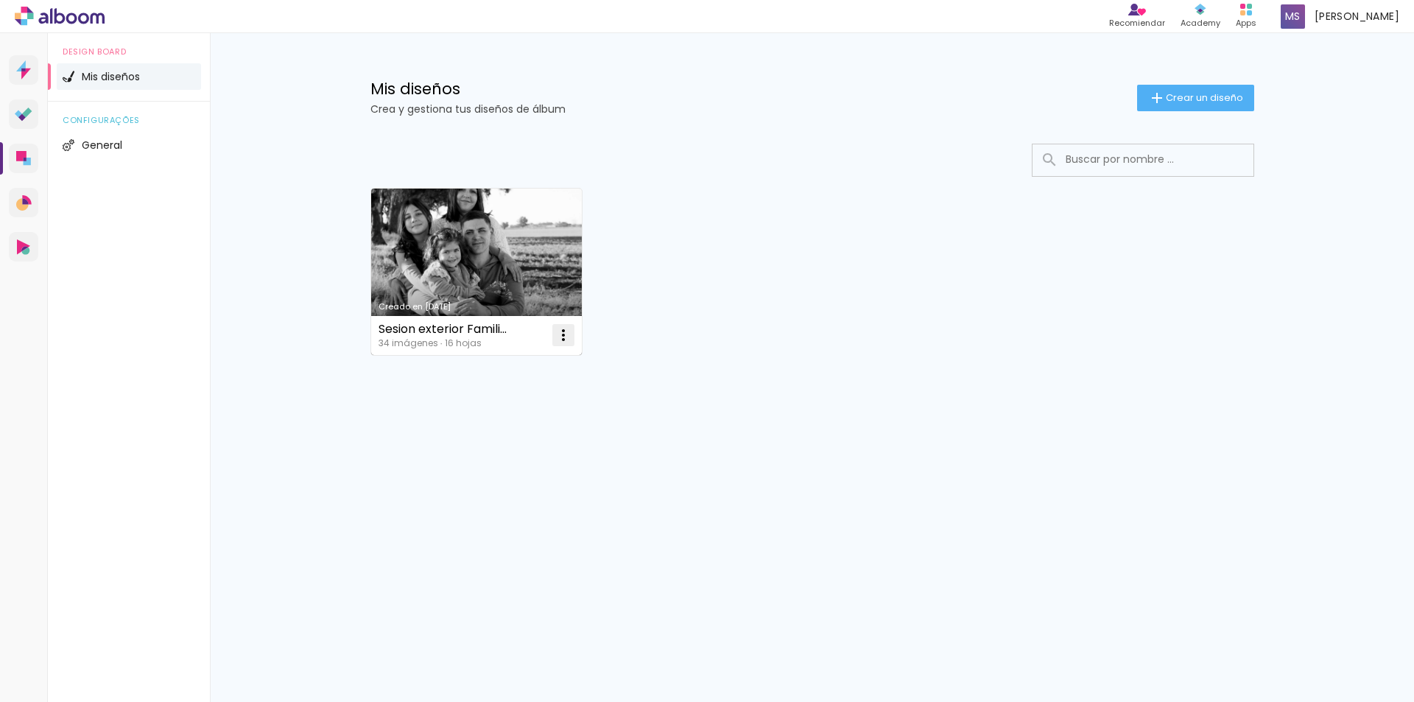
click at [563, 334] on iron-icon at bounding box center [563, 335] width 18 height 18
click at [495, 432] on span "Excluir" at bounding box center [481, 432] width 32 height 10
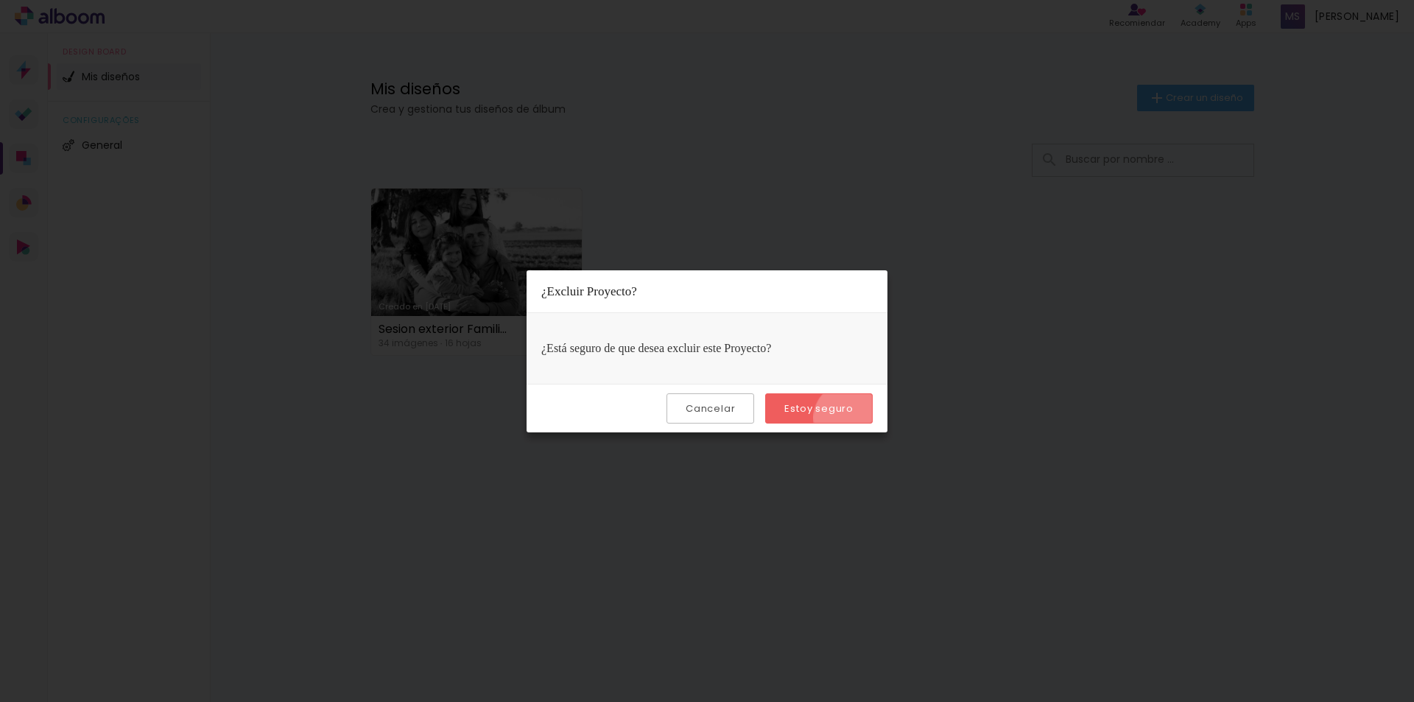
click at [850, 418] on paper-button "Estoy seguro" at bounding box center [819, 408] width 108 height 30
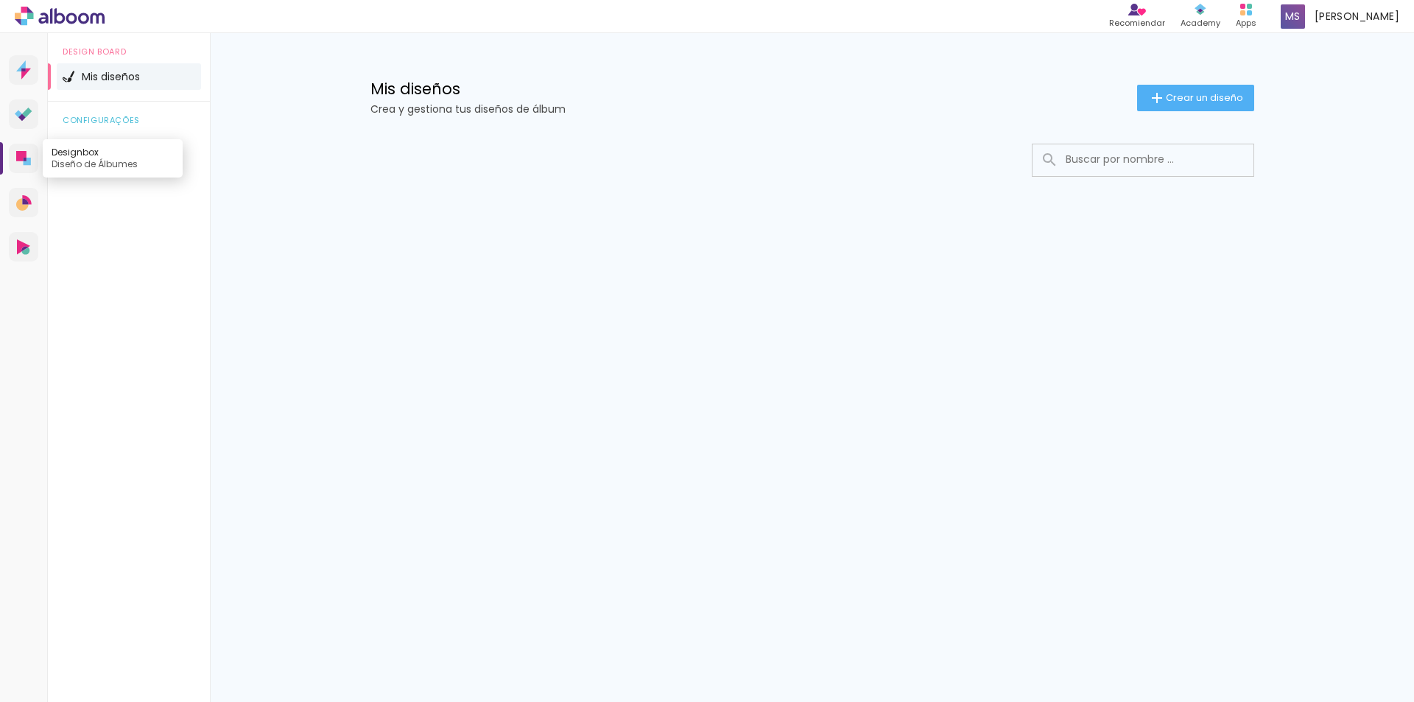
click at [27, 165] on icon at bounding box center [27, 161] width 7 height 7
click at [1201, 96] on span "Crear un diseño" at bounding box center [1204, 98] width 77 height 10
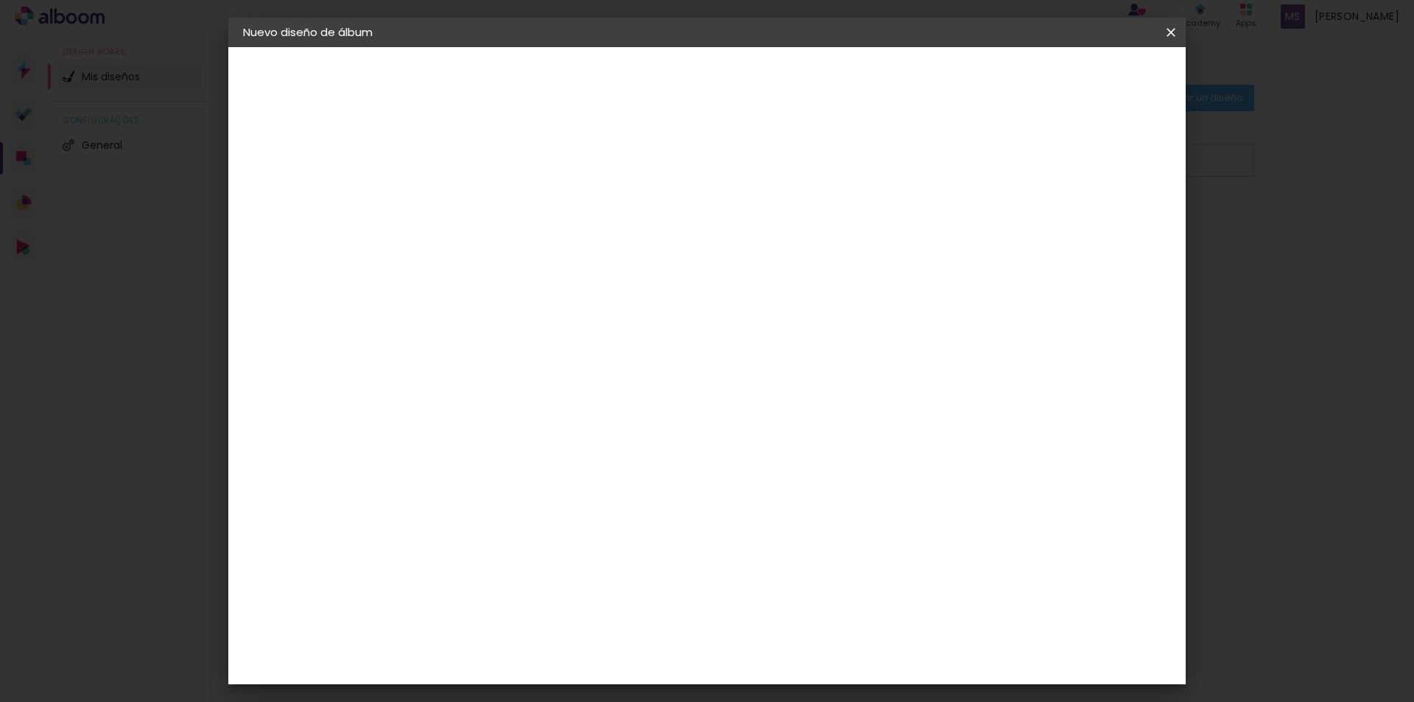
click at [484, 200] on input at bounding box center [484, 197] width 0 height 23
type input "SESION MARTIN EXT"
type paper-input "SESION MARTIN EXT"
click at [0, 0] on slot "Avanzar" at bounding box center [0, 0] width 0 height 0
click at [0, 0] on slot "Tamaño libre" at bounding box center [0, 0] width 0 height 0
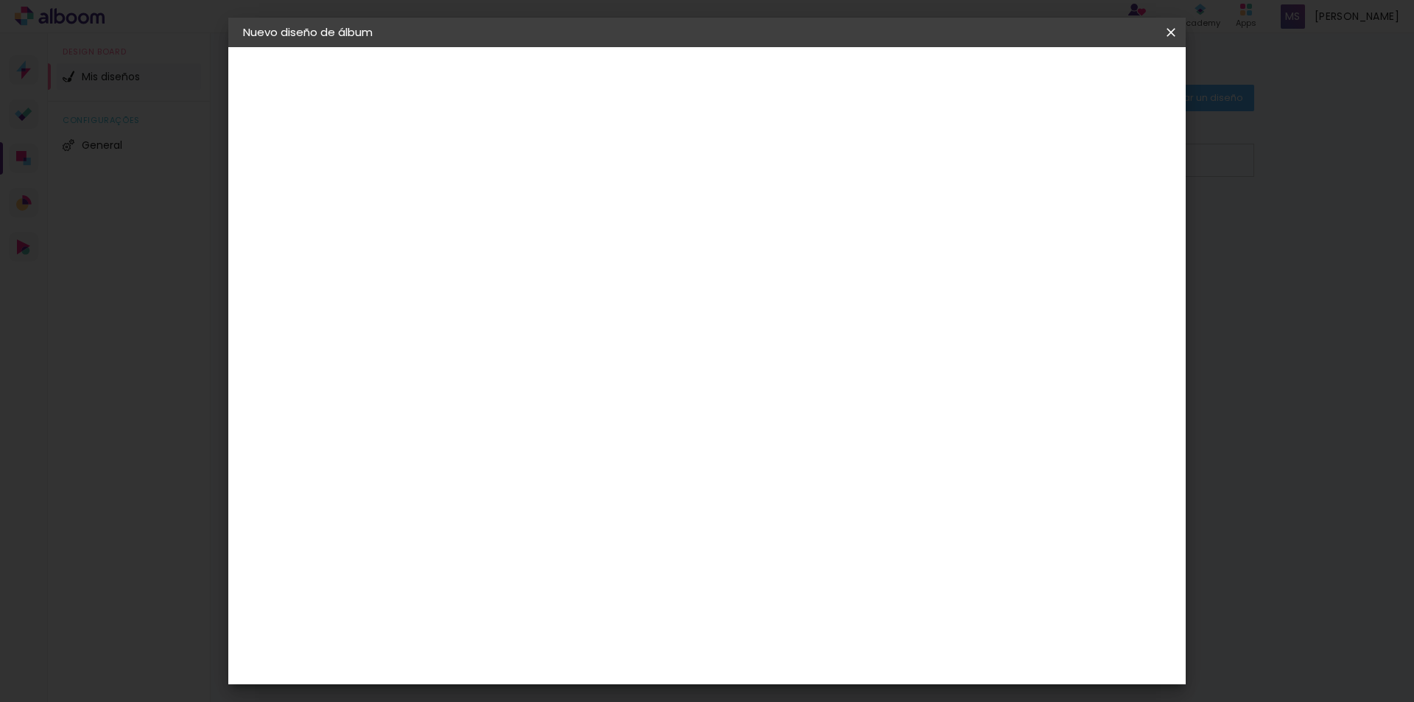
click at [734, 85] on paper-button "Avanzar" at bounding box center [698, 78] width 71 height 25
click at [1004, 171] on div at bounding box center [997, 169] width 13 height 13
type paper-checkbox "on"
click at [1079, 77] on span "Empezar diseño" at bounding box center [1038, 78] width 82 height 10
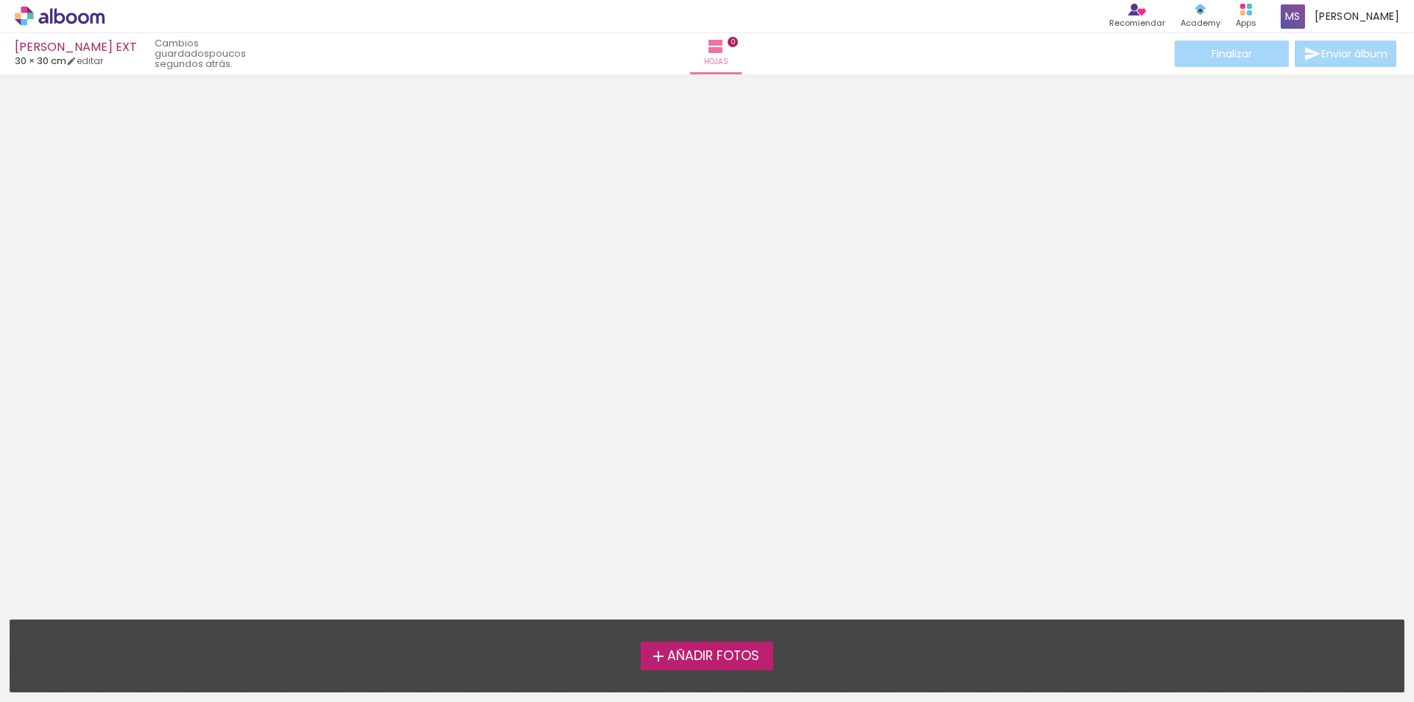
click at [692, 649] on span "Añadir Fotos" at bounding box center [713, 655] width 92 height 13
click at [0, 0] on input "file" at bounding box center [0, 0] width 0 height 0
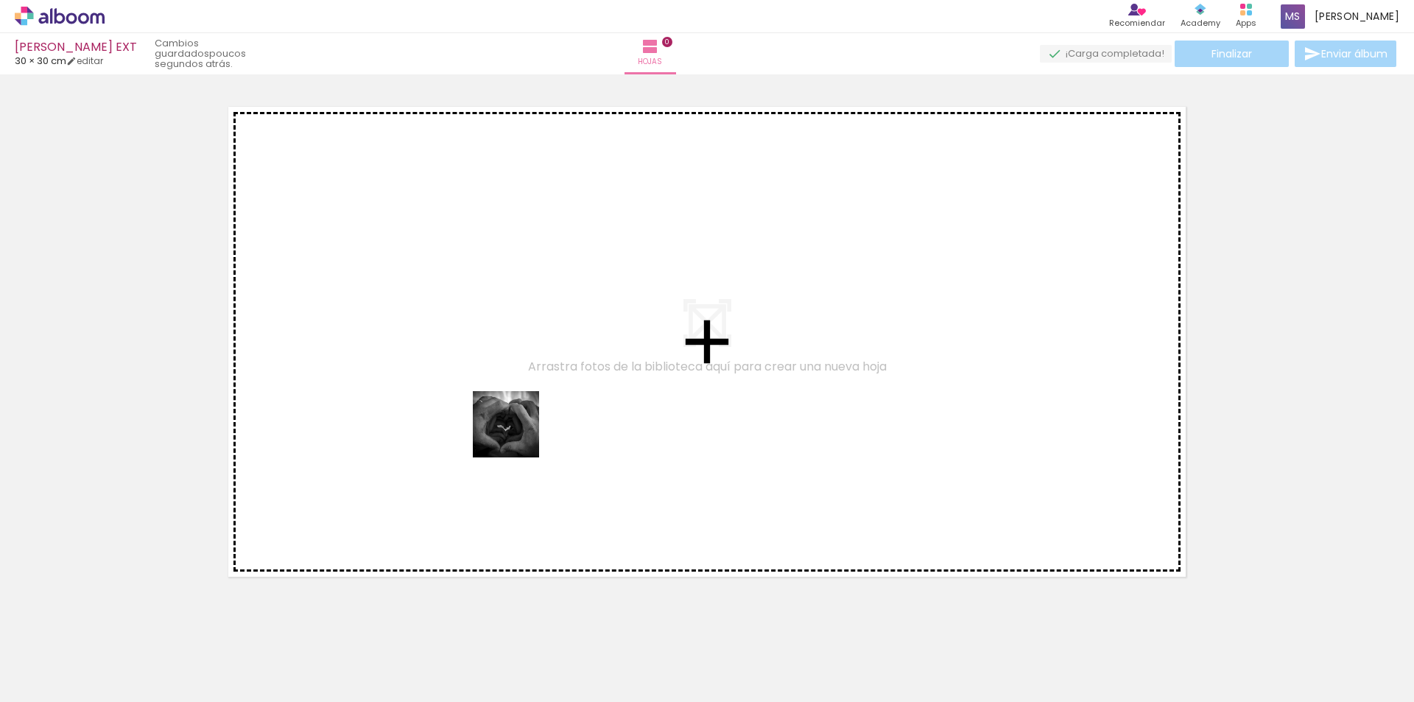
drag, startPoint x: 626, startPoint y: 657, endPoint x: 518, endPoint y: 484, distance: 204.1
click at [496, 387] on quentale-workspace at bounding box center [707, 351] width 1414 height 702
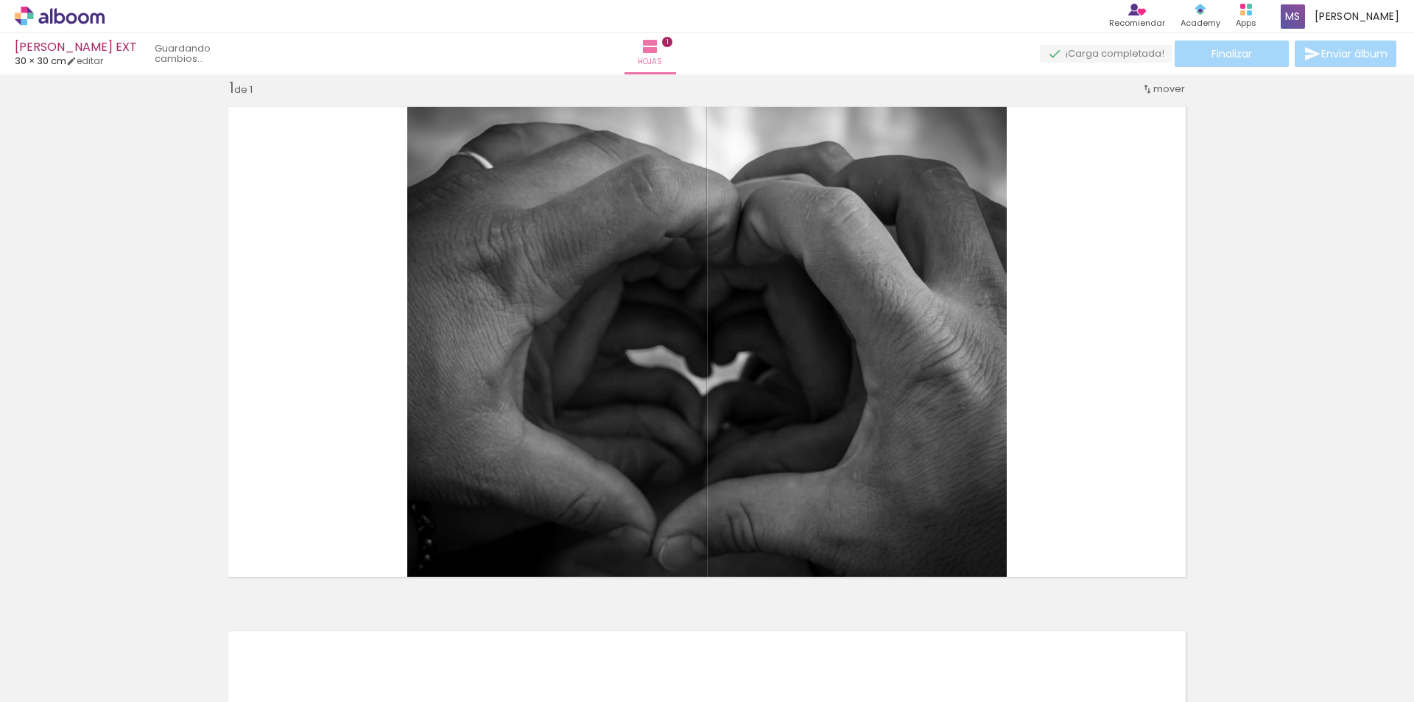
scroll to position [19, 0]
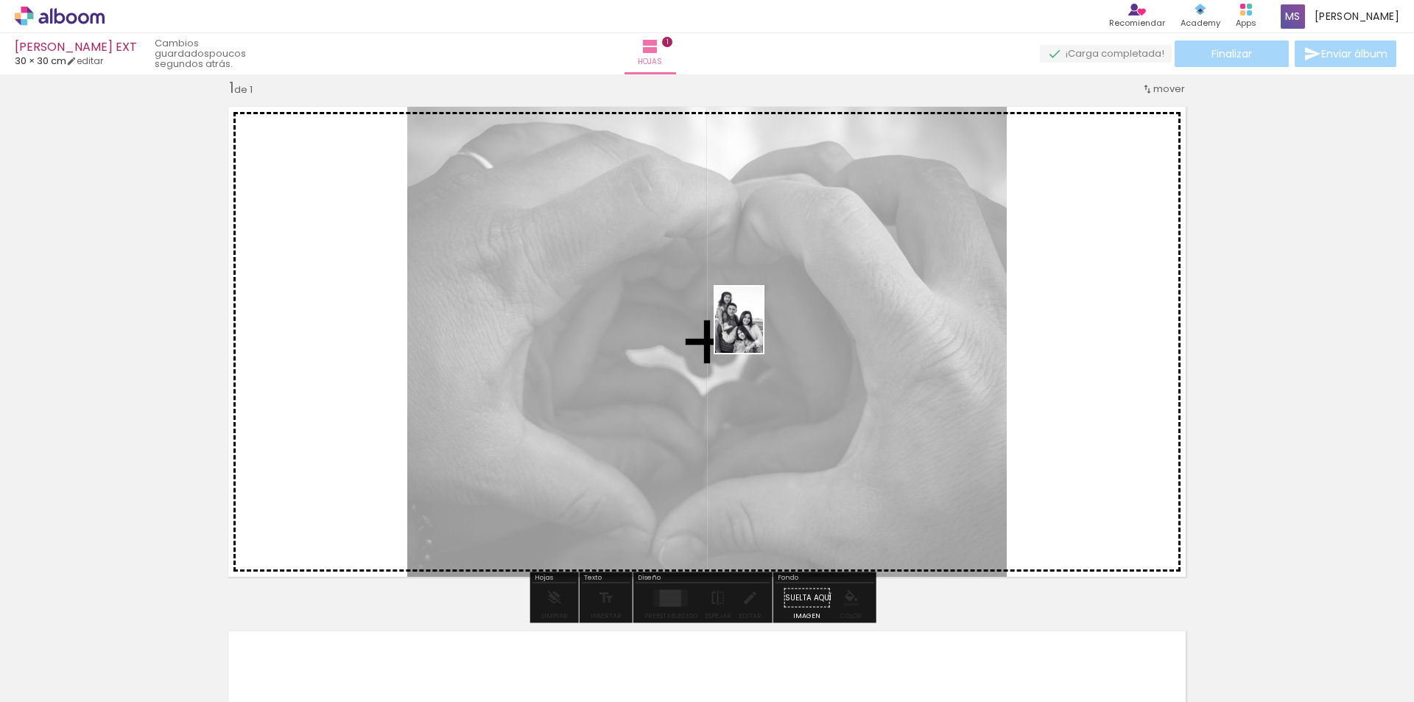
drag, startPoint x: 556, startPoint y: 622, endPoint x: 798, endPoint y: 313, distance: 392.9
click at [798, 313] on quentale-workspace at bounding box center [707, 351] width 1414 height 702
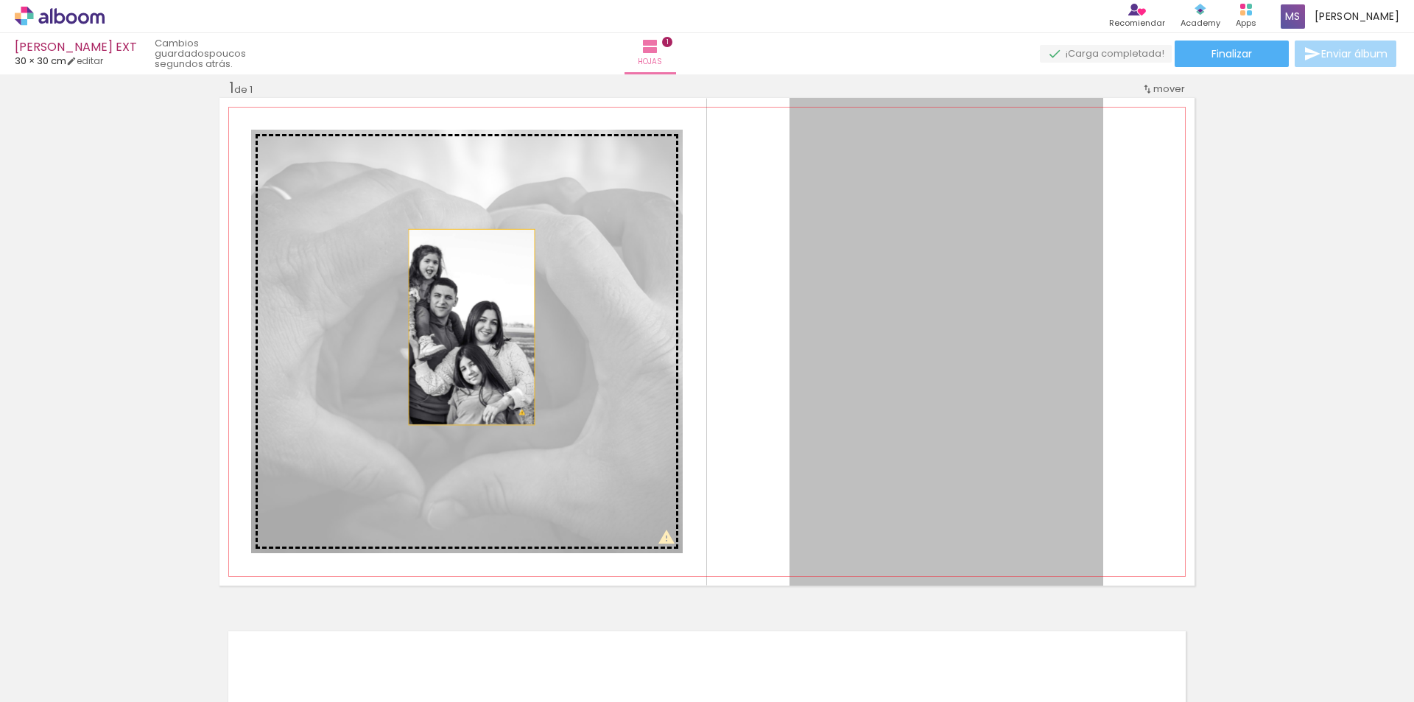
drag, startPoint x: 832, startPoint y: 369, endPoint x: 466, endPoint y: 327, distance: 368.4
click at [0, 0] on slot at bounding box center [0, 0] width 0 height 0
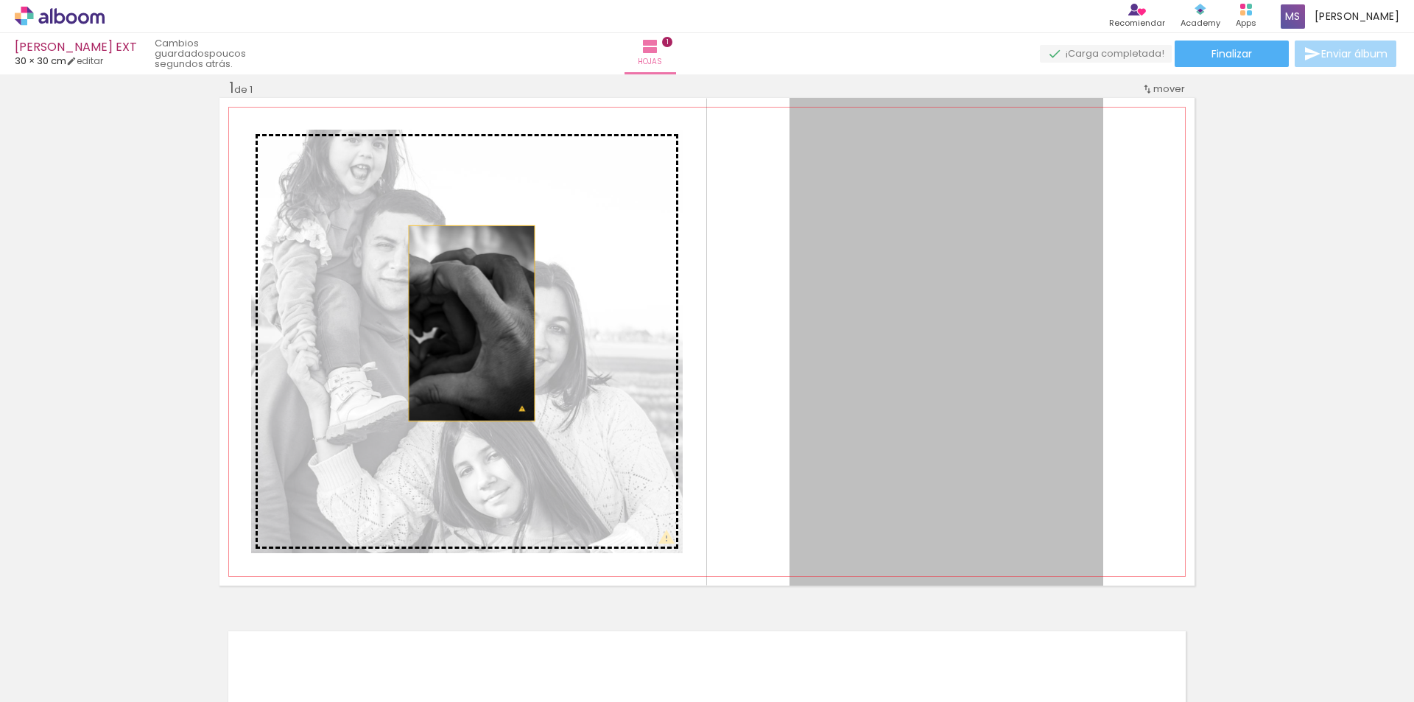
drag, startPoint x: 974, startPoint y: 389, endPoint x: 465, endPoint y: 323, distance: 513.0
click at [0, 0] on slot at bounding box center [0, 0] width 0 height 0
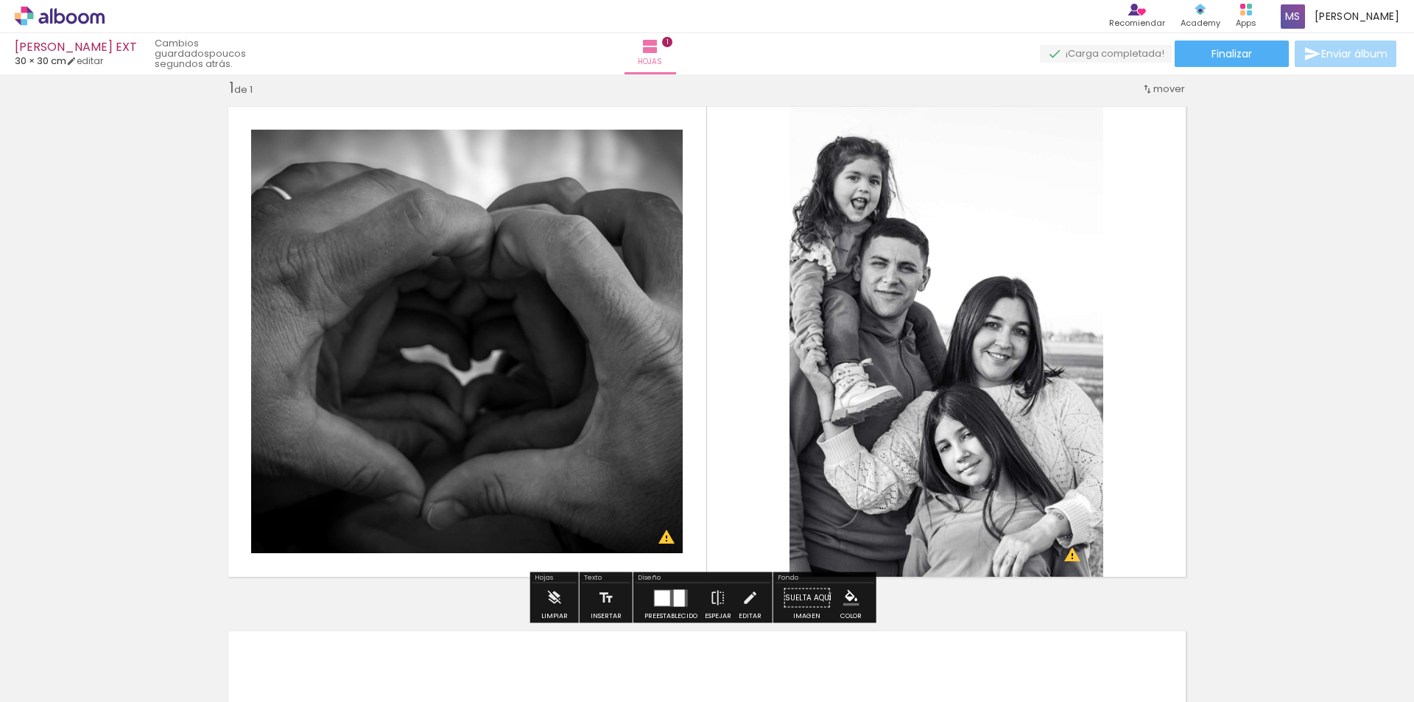
click at [675, 605] on div at bounding box center [679, 597] width 11 height 17
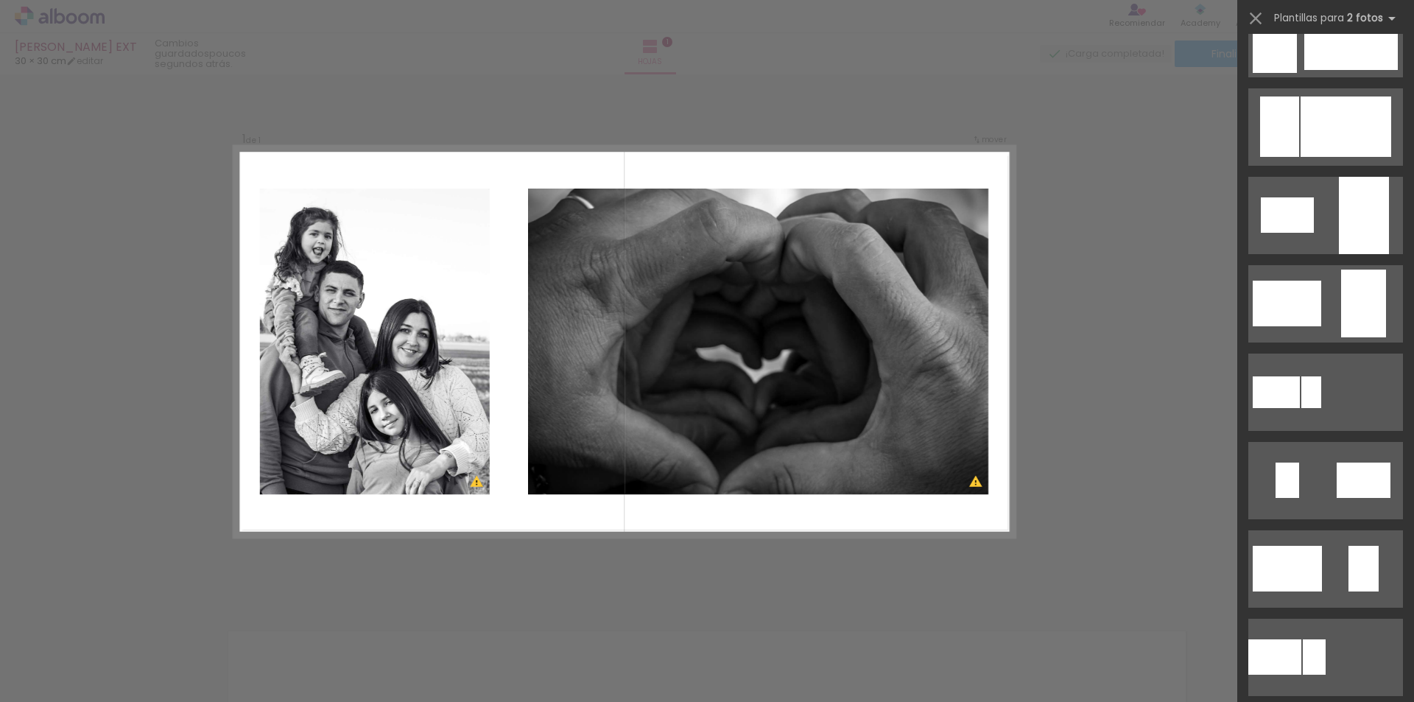
scroll to position [736, 0]
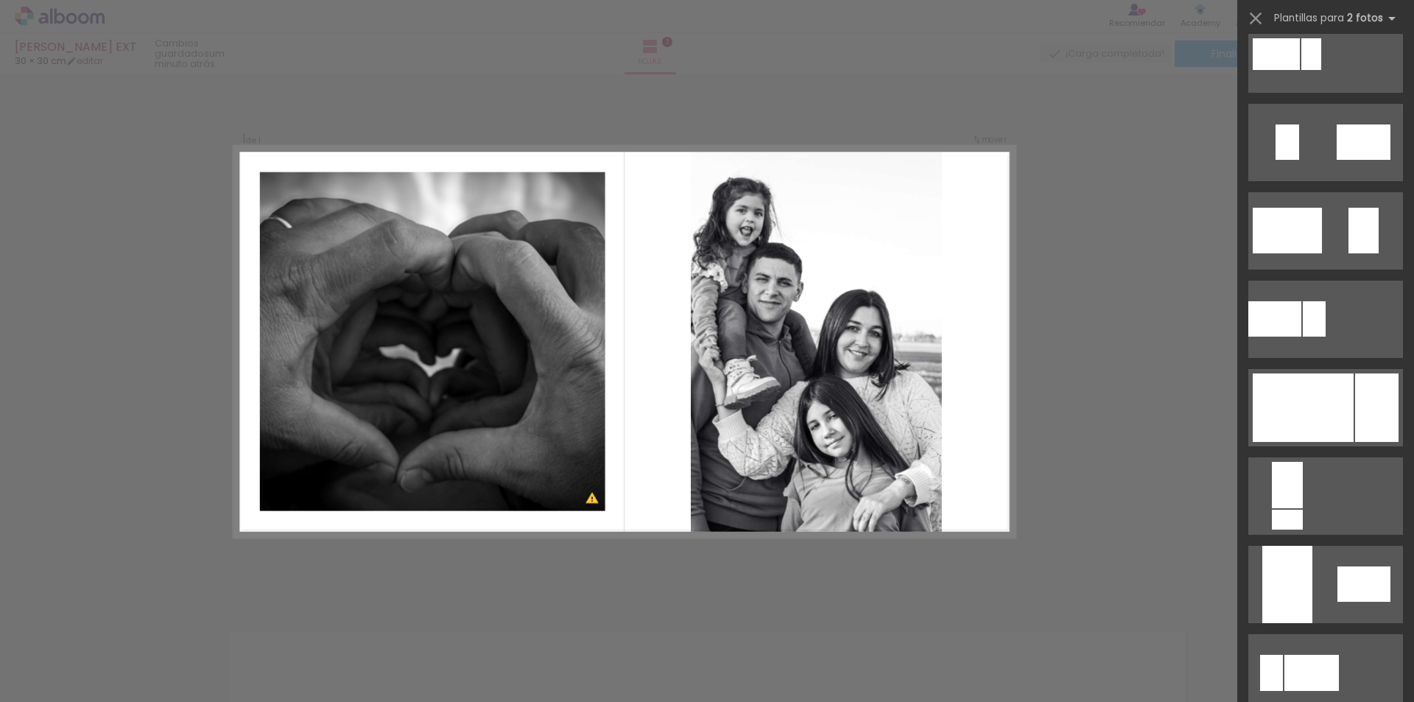
click at [161, 673] on div at bounding box center [132, 652] width 57 height 66
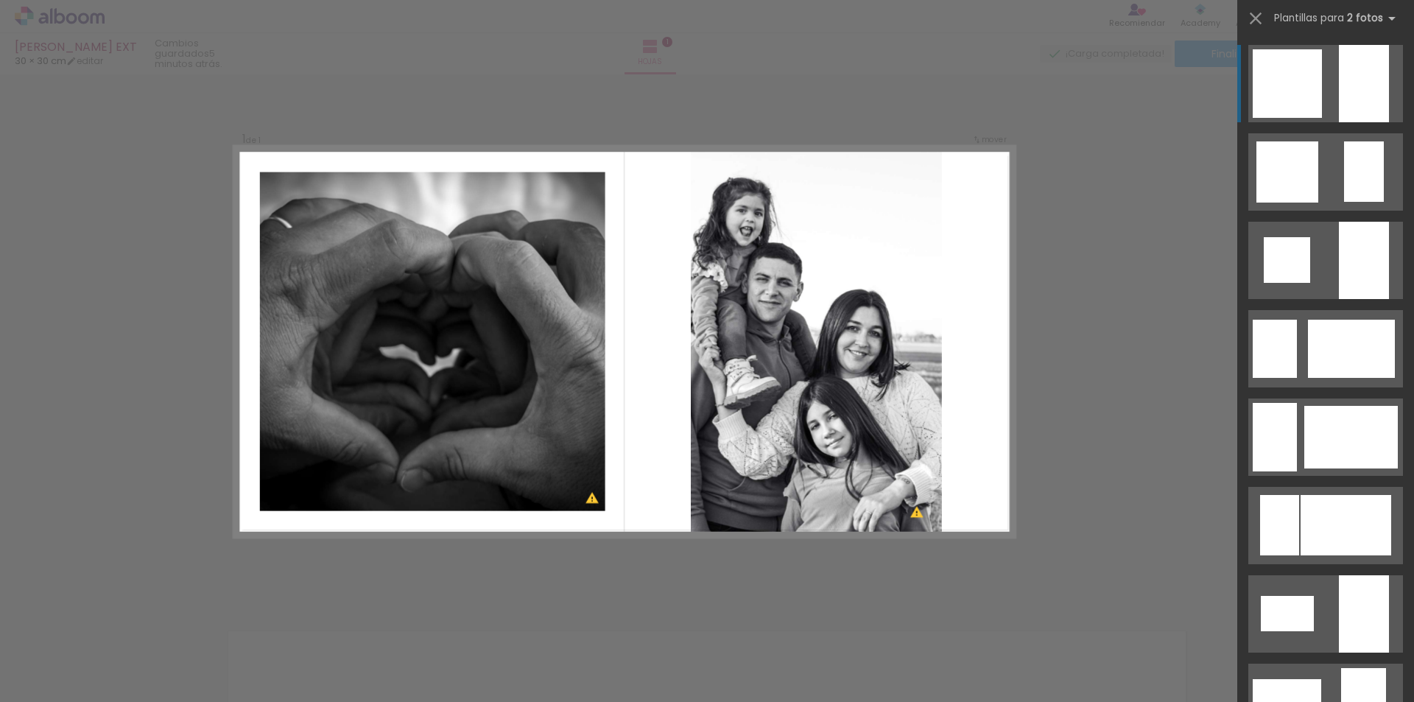
drag, startPoint x: 1192, startPoint y: 168, endPoint x: 1183, endPoint y: 176, distance: 12.5
click at [1191, 168] on div "Confirmar Cancelar" at bounding box center [707, 597] width 1414 height 1084
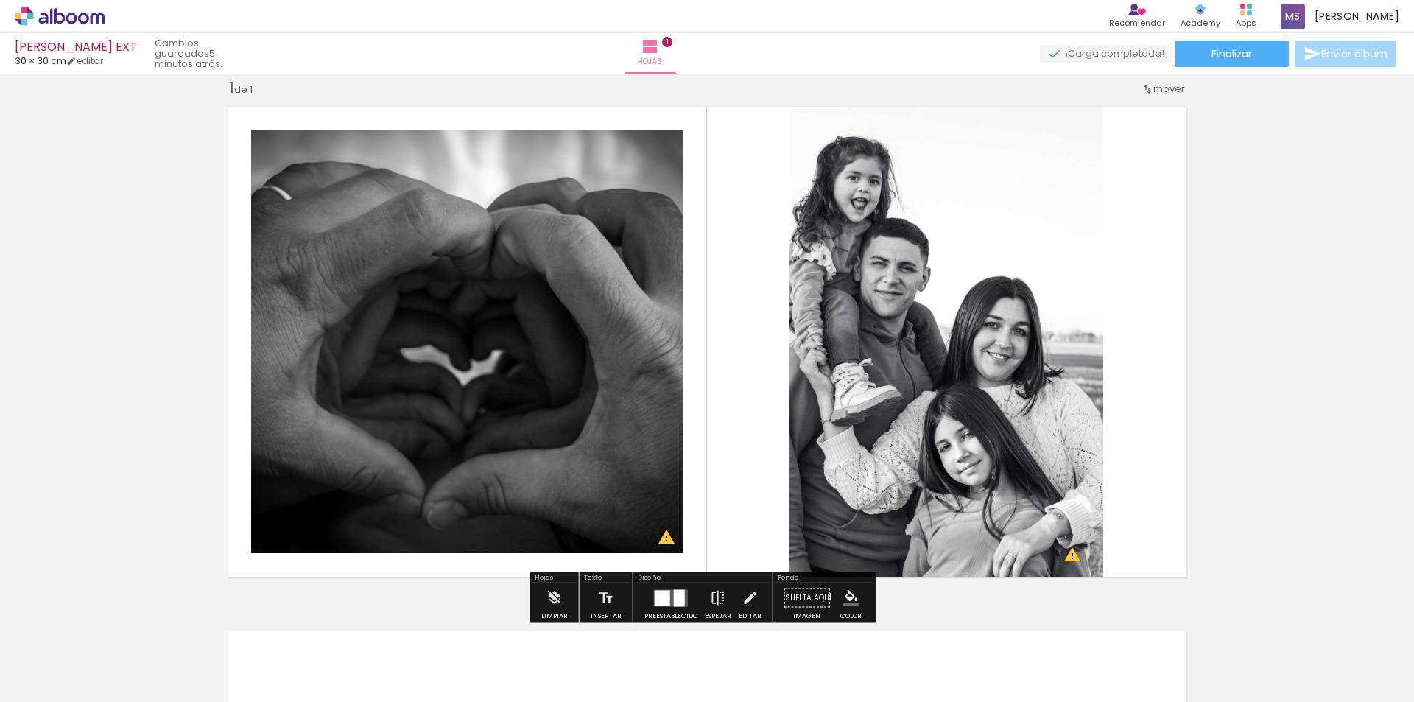
click at [85, 22] on icon at bounding box center [83, 18] width 11 height 11
